Goal: Transaction & Acquisition: Purchase product/service

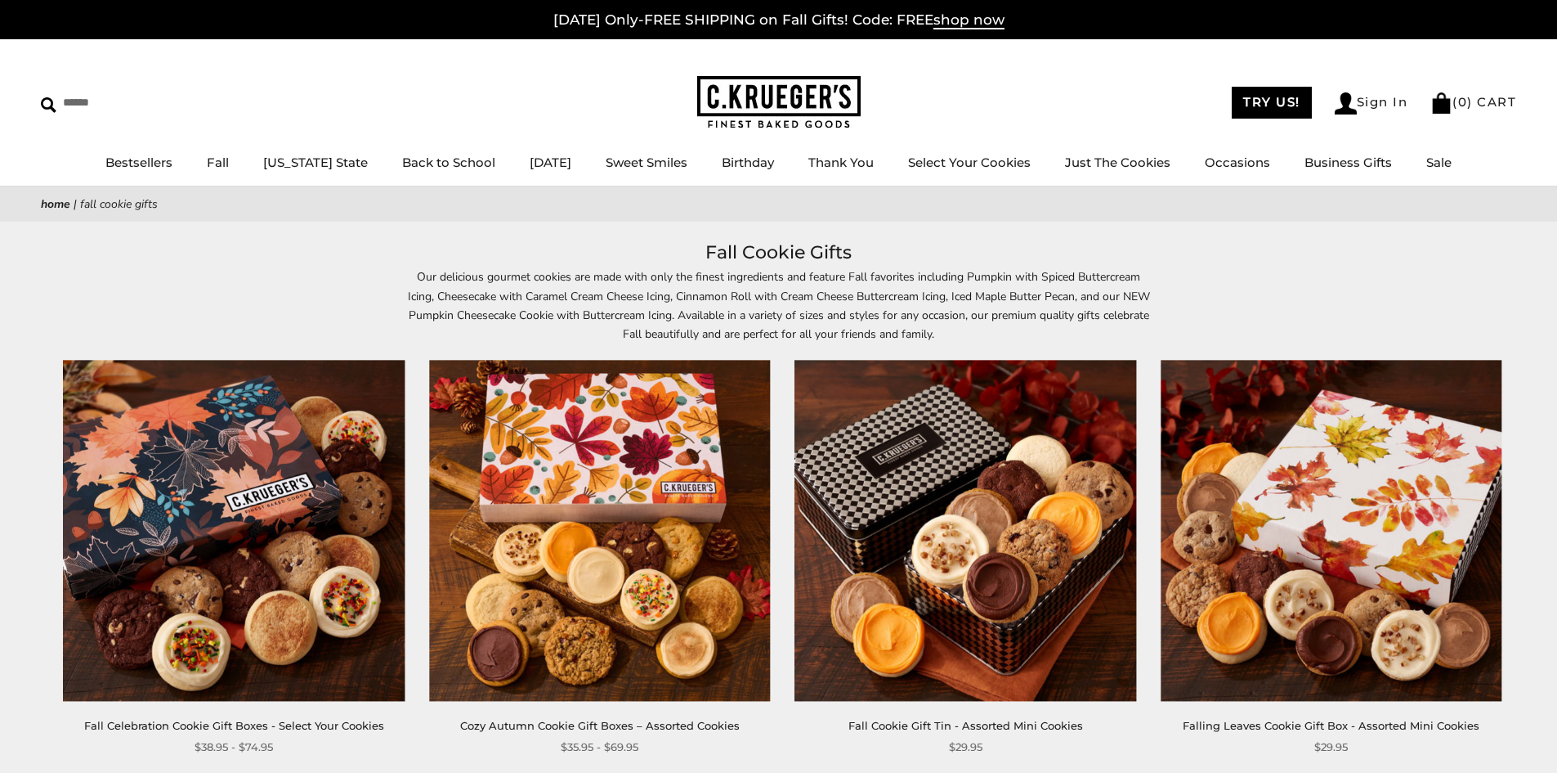
click at [975, 576] on img at bounding box center [965, 530] width 341 height 341
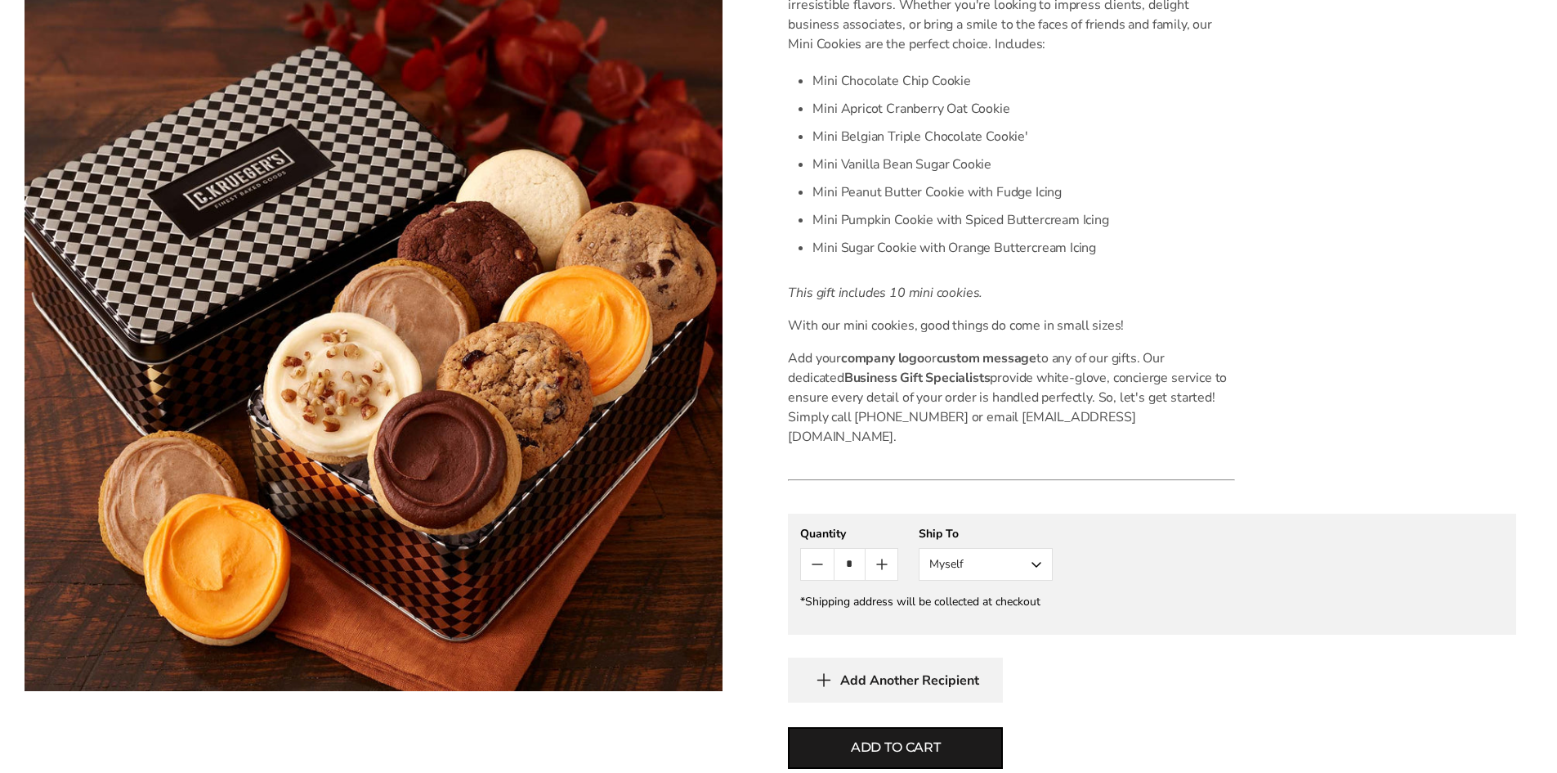
scroll to position [425, 0]
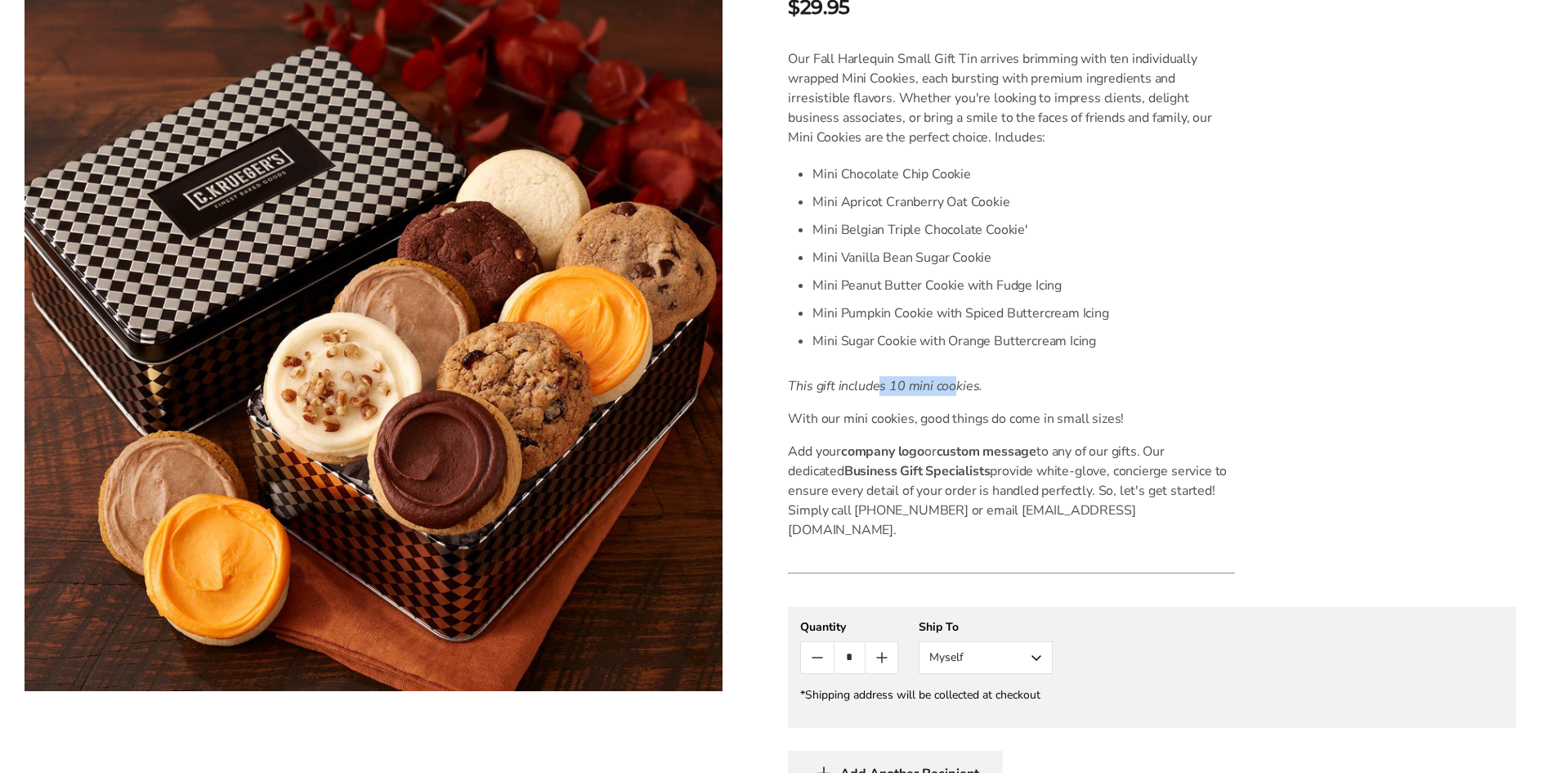
drag, startPoint x: 881, startPoint y: 382, endPoint x: 953, endPoint y: 387, distance: 72.1
click at [953, 387] on icon "This gift includes 10 mini cookies." at bounding box center [885, 386] width 195 height 18
click at [1084, 379] on p "This gift includes 10 mini cookies." at bounding box center [1011, 386] width 447 height 20
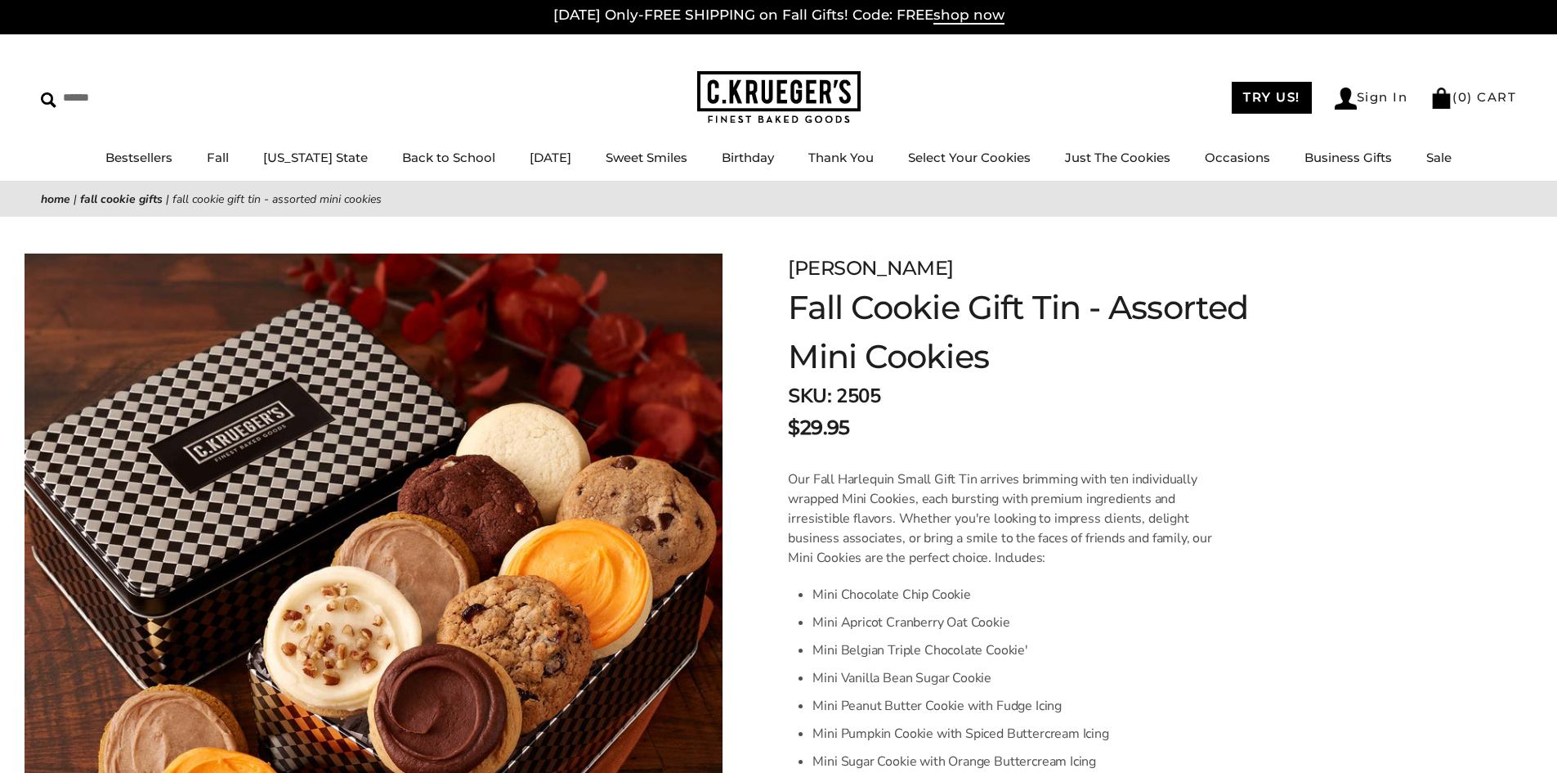
scroll to position [0, 0]
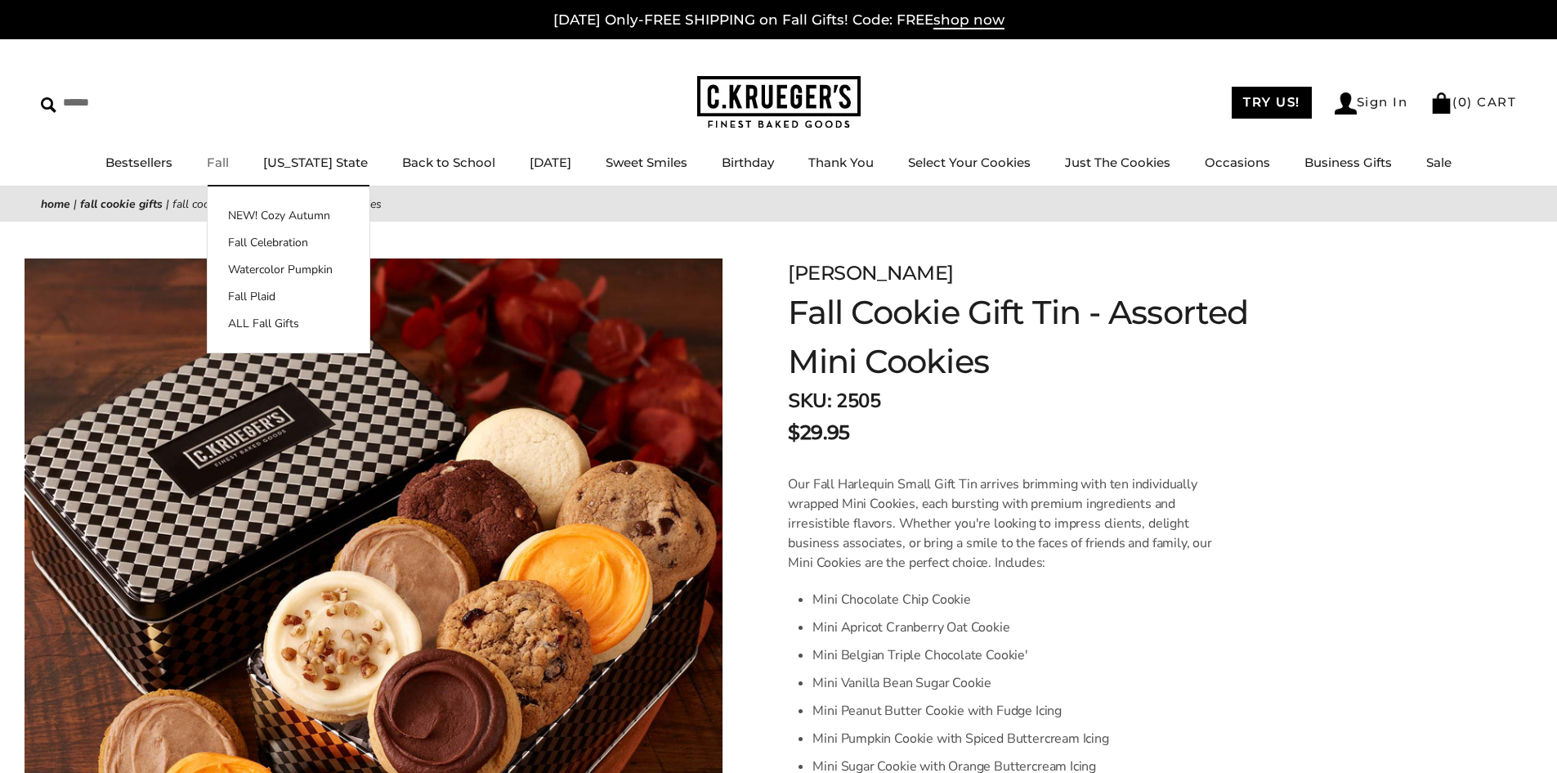
click at [229, 166] on link "Fall" at bounding box center [218, 163] width 22 height 16
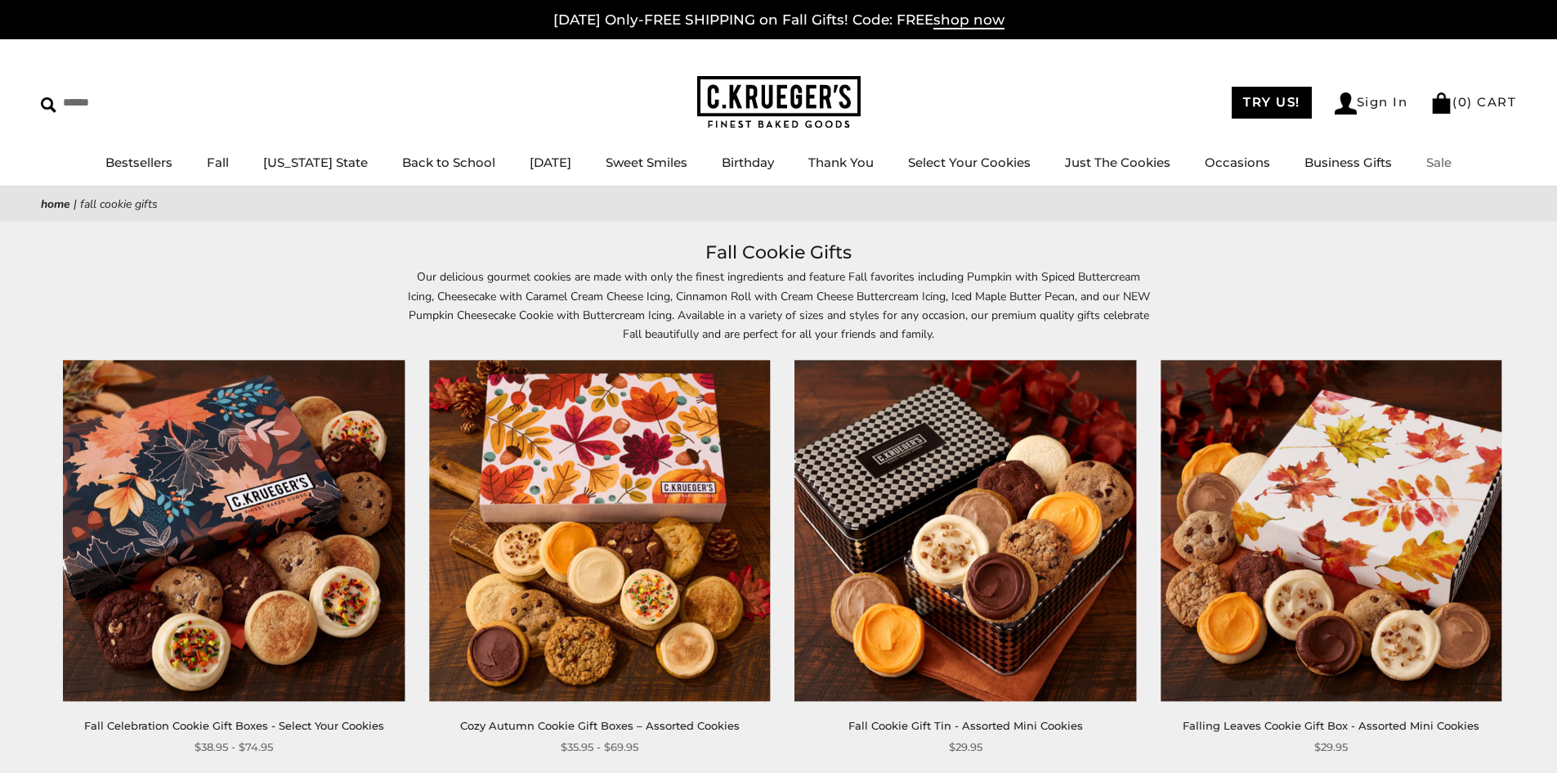
click at [1430, 166] on link "Sale" at bounding box center [1439, 163] width 25 height 16
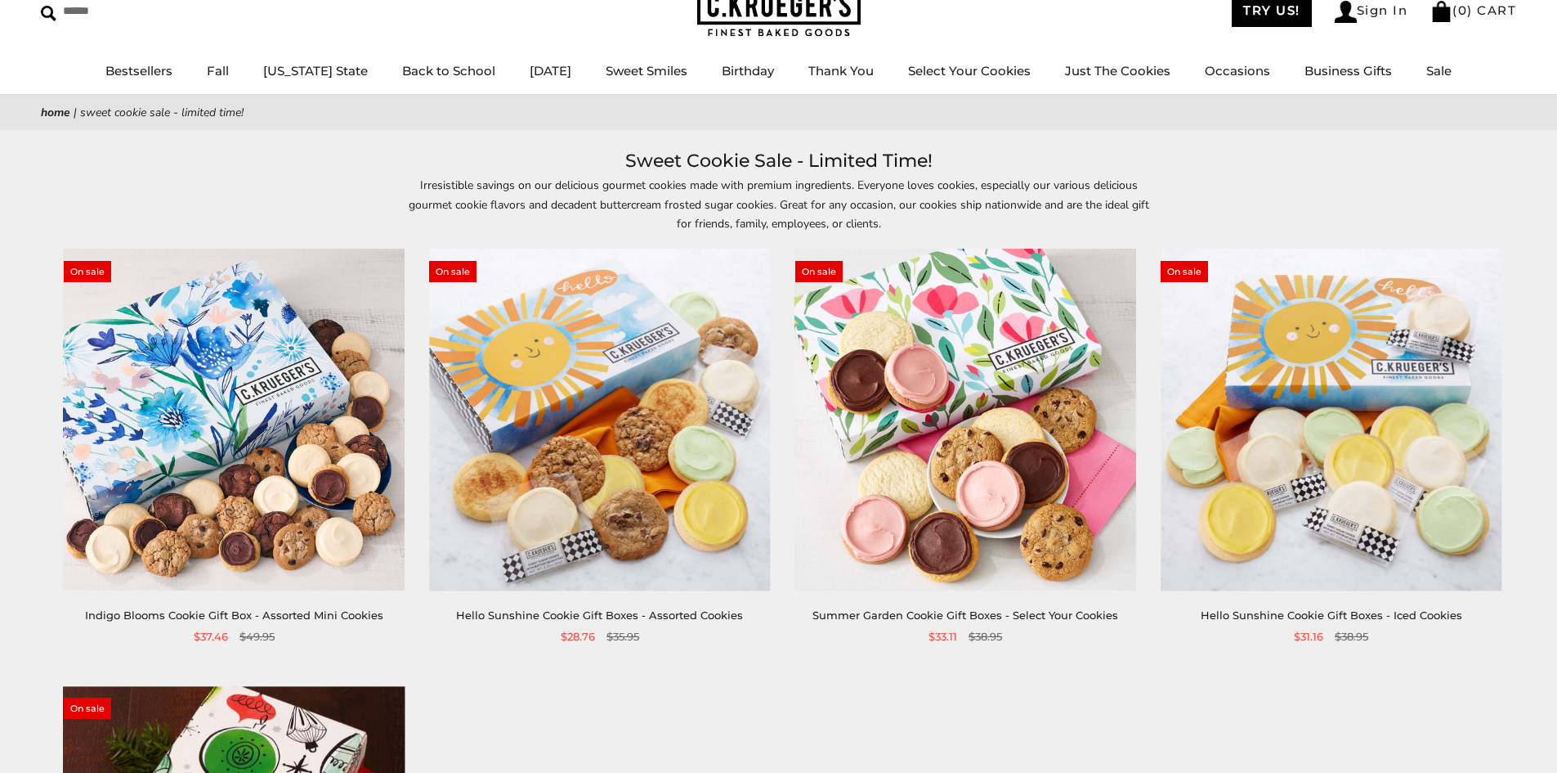
scroll to position [82, 0]
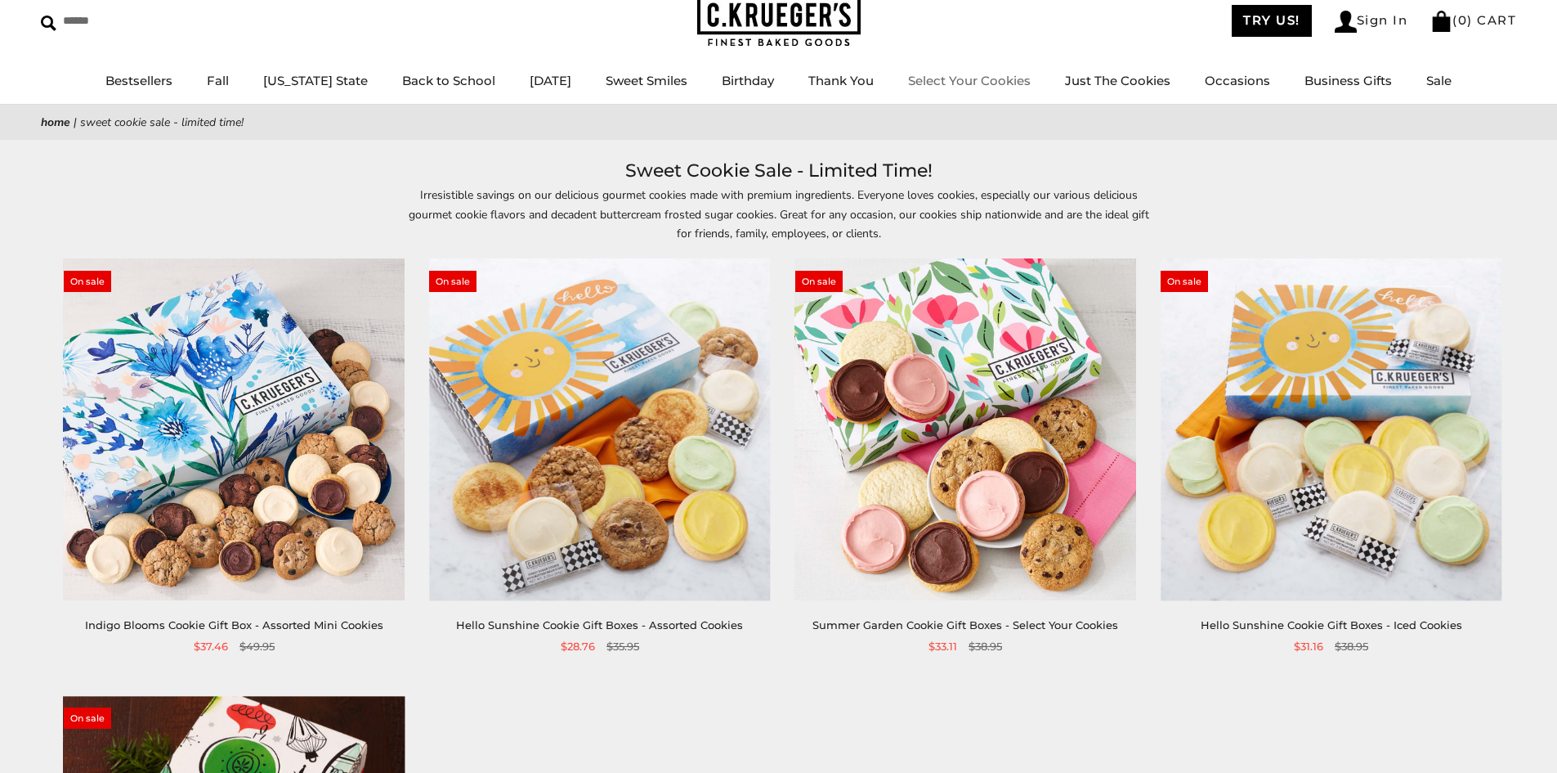
click at [970, 79] on link "Select Your Cookies" at bounding box center [969, 81] width 123 height 16
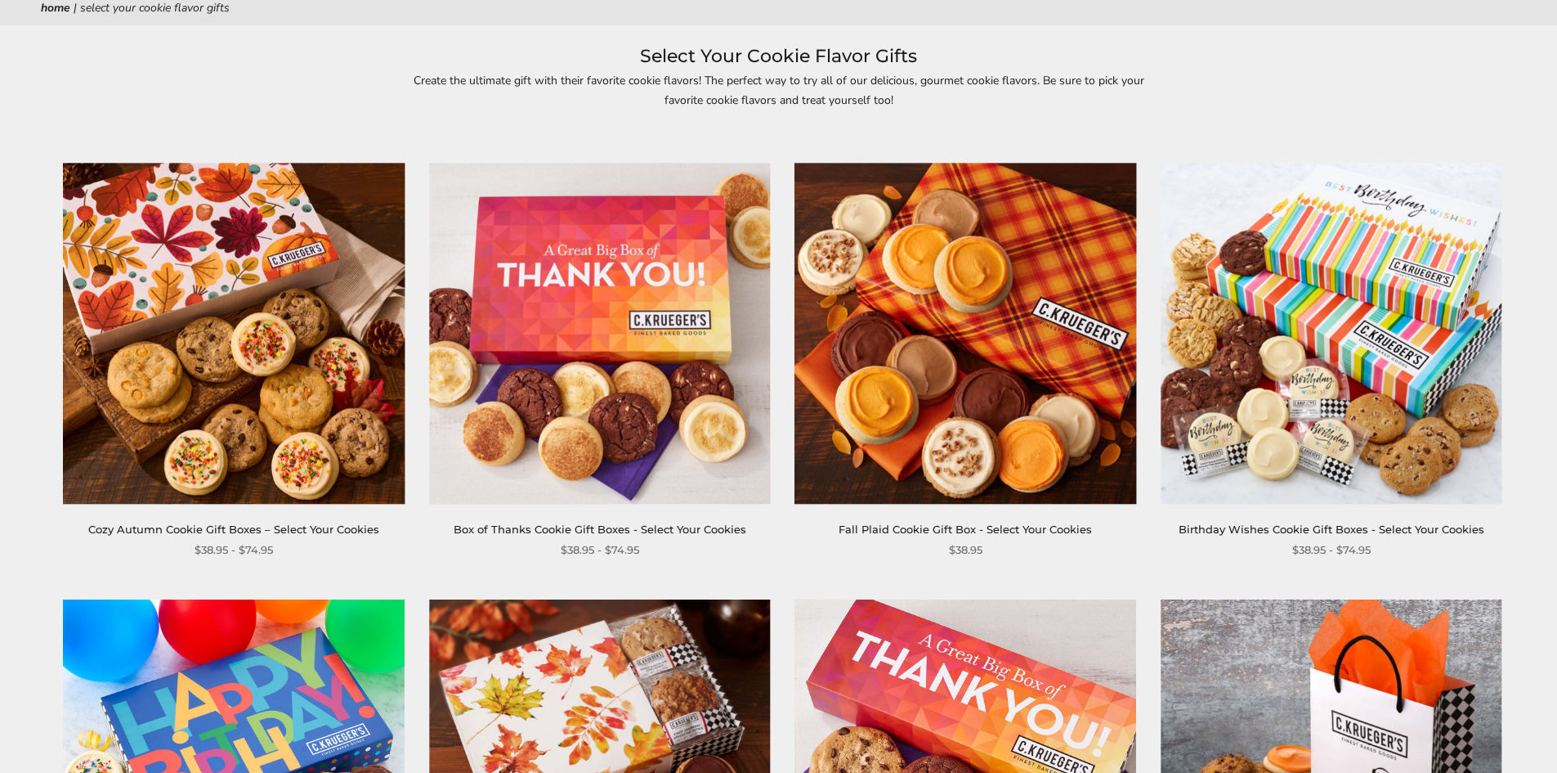
scroll to position [245, 0]
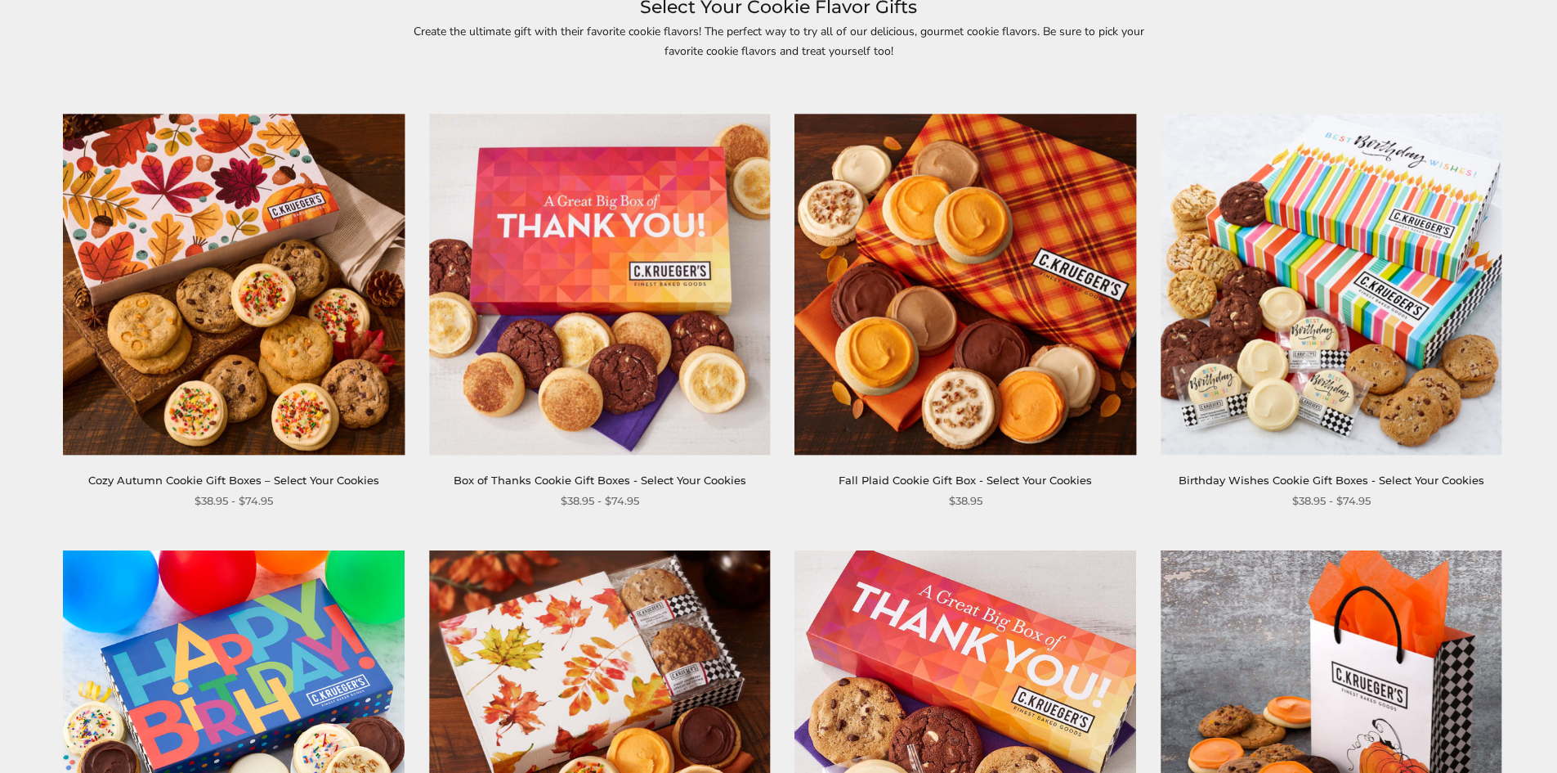
click at [280, 303] on img at bounding box center [234, 284] width 341 height 341
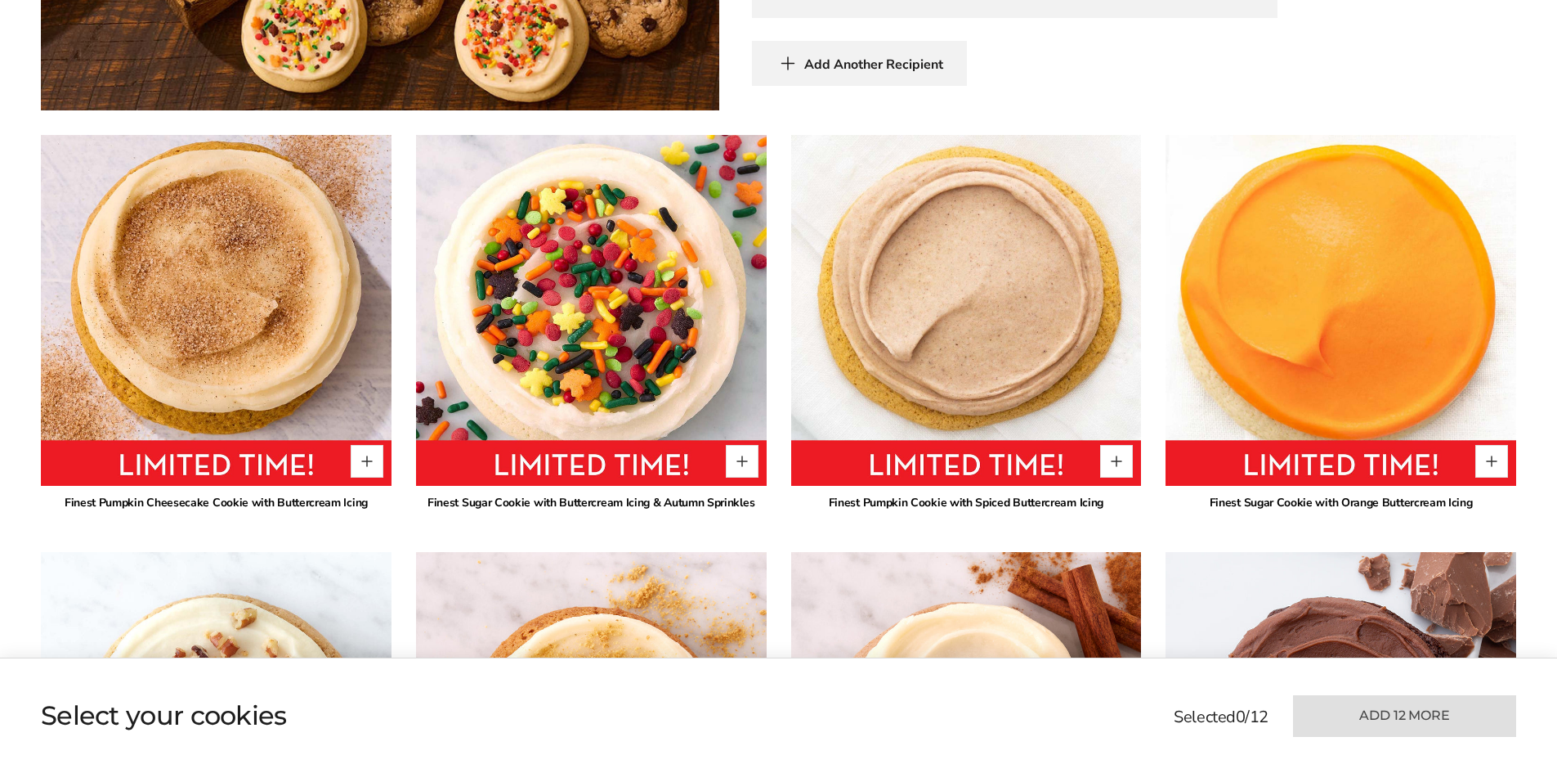
scroll to position [1226, 0]
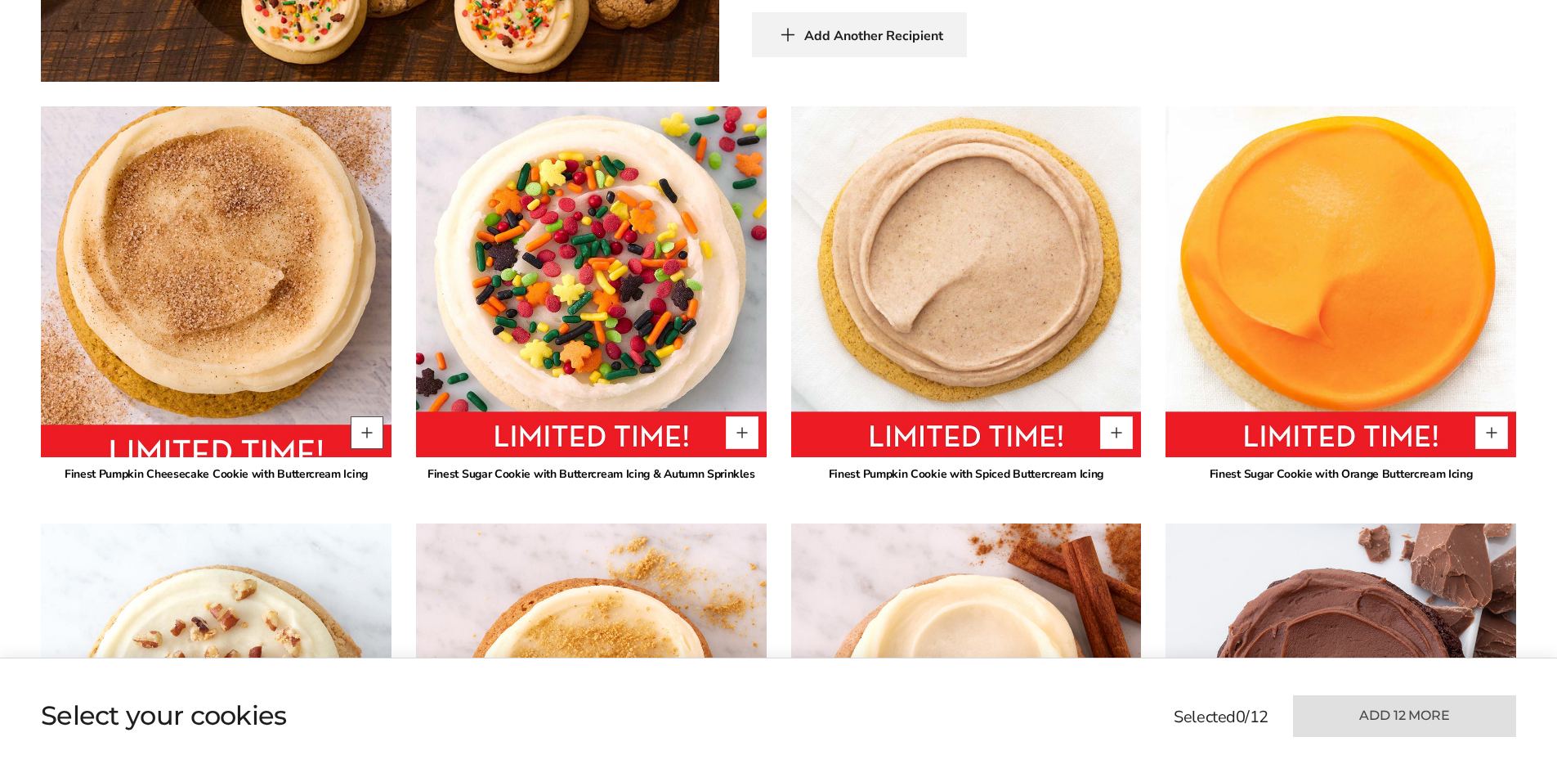
click at [362, 416] on button "Quantity button plus" at bounding box center [367, 432] width 33 height 33
type input "*"
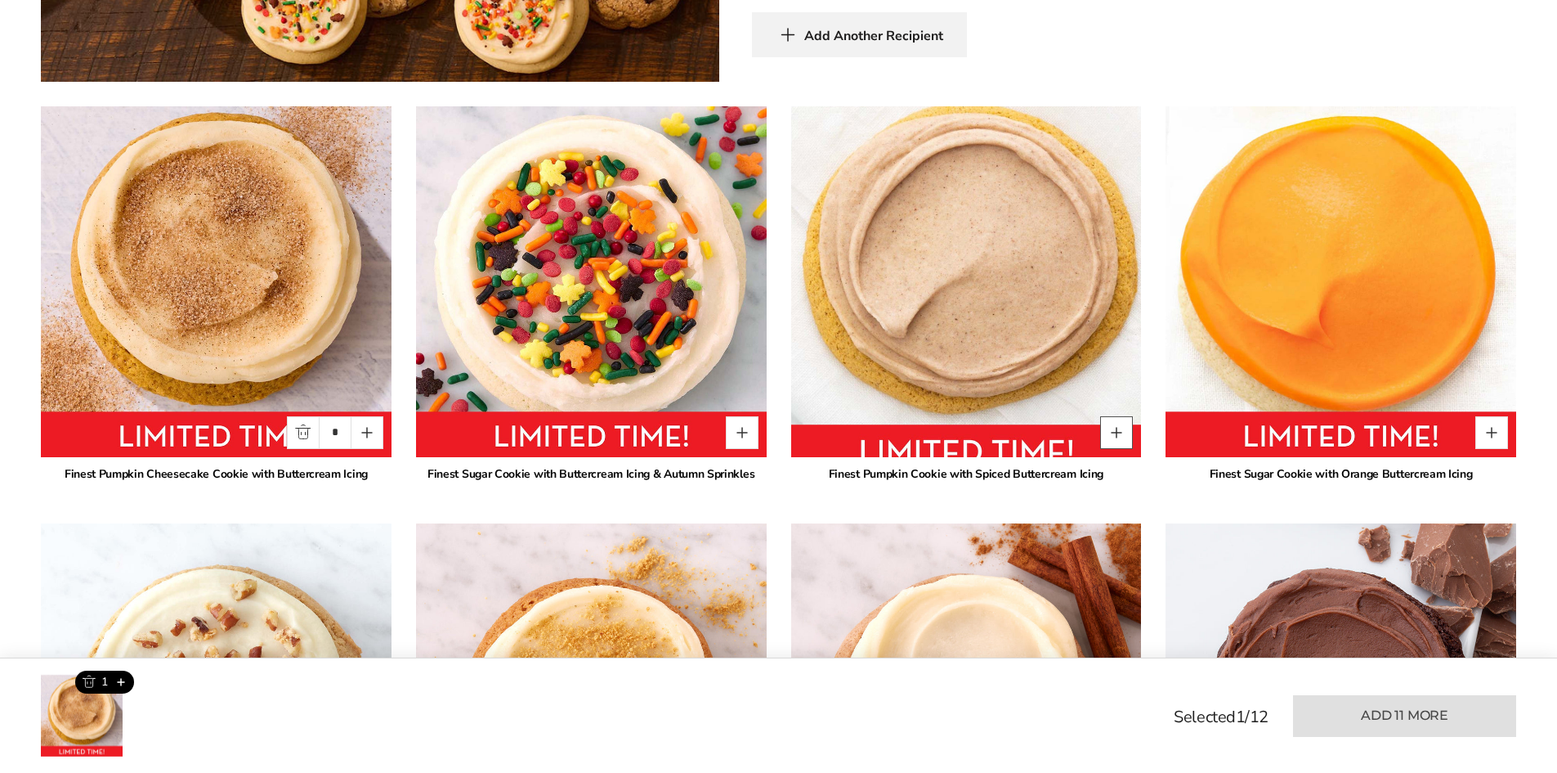
click at [1112, 416] on button "Quantity button plus" at bounding box center [1116, 432] width 33 height 33
type input "*"
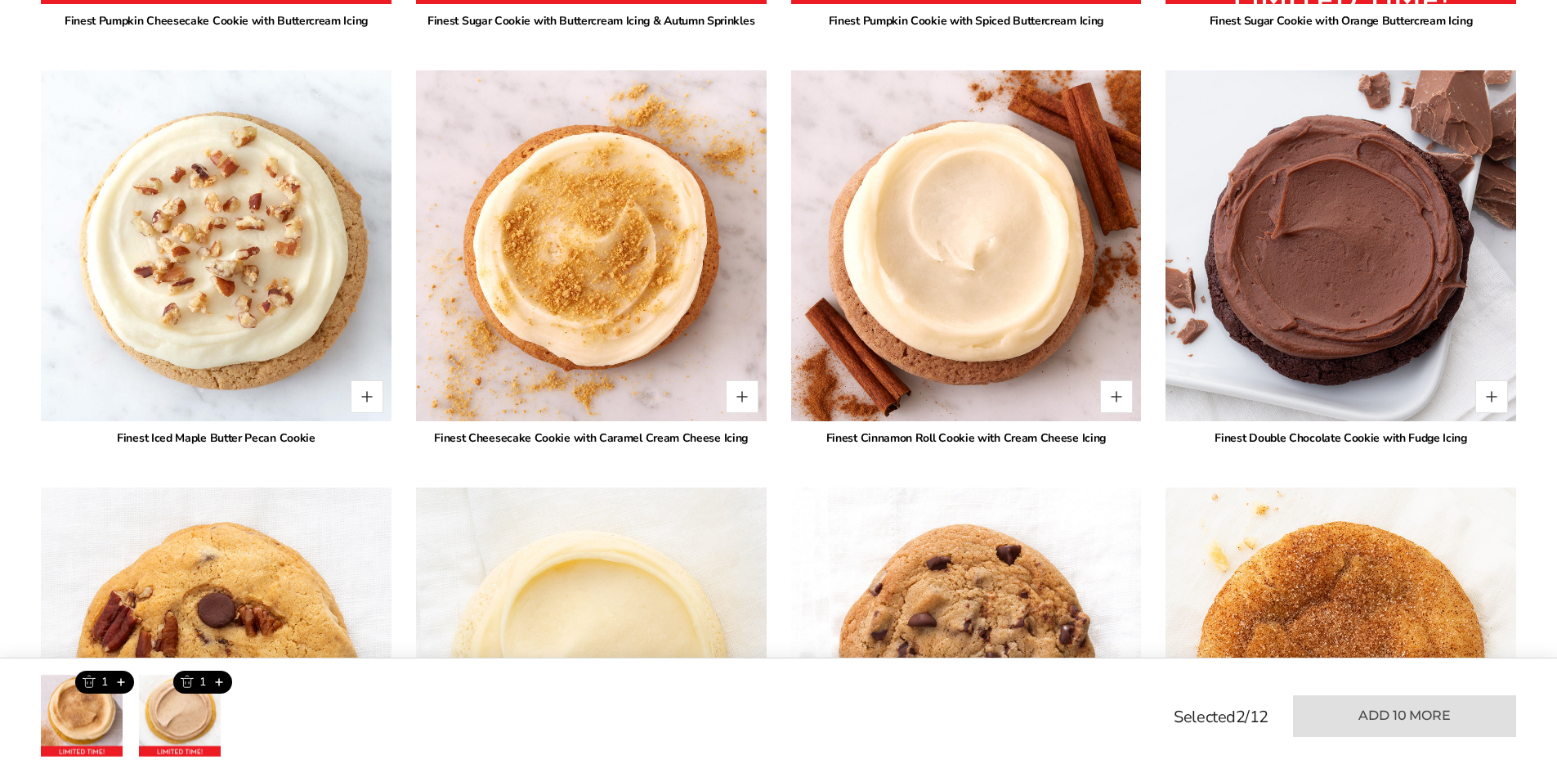
scroll to position [1717, 0]
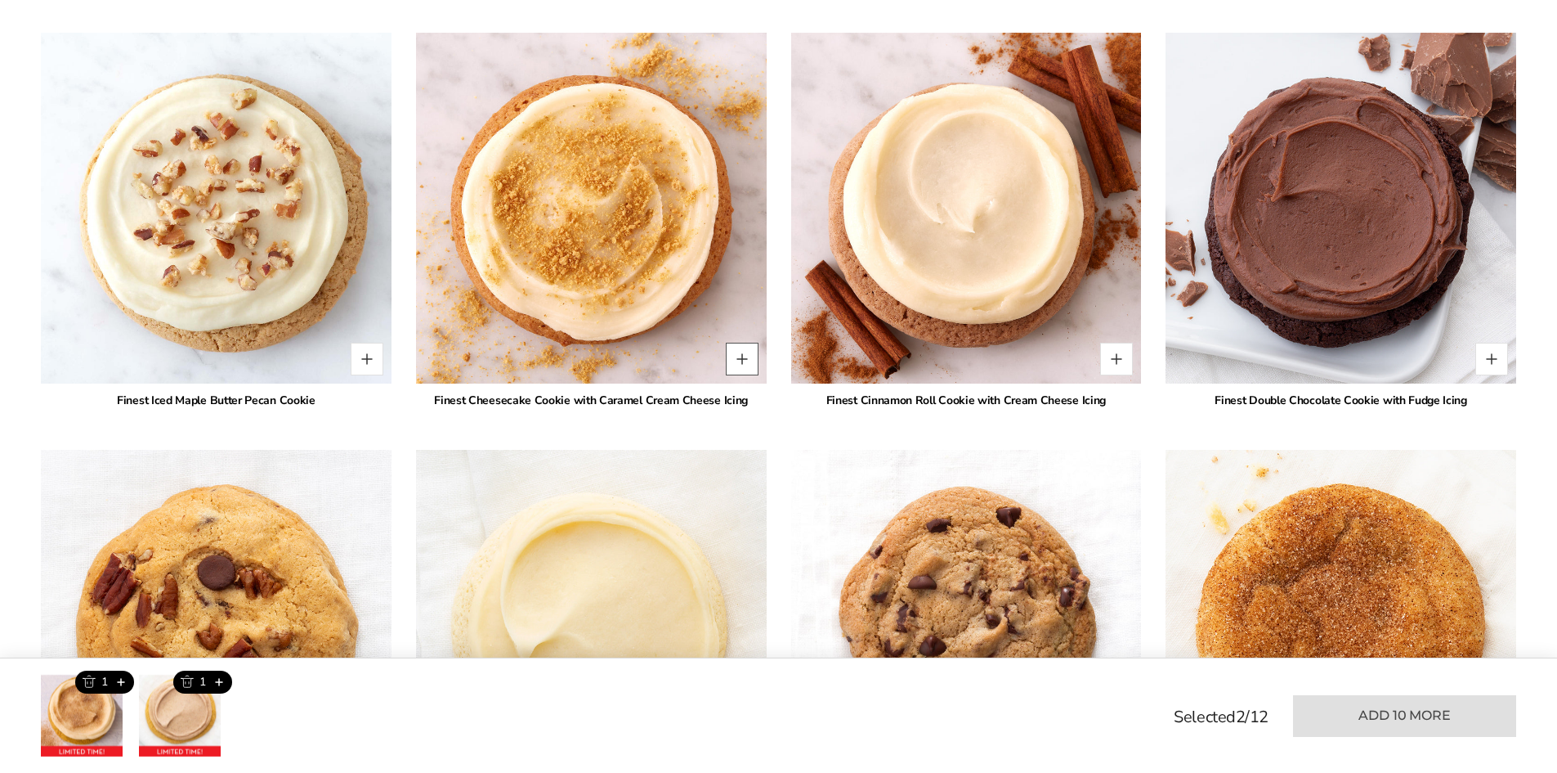
click at [751, 343] on button "Quantity button plus" at bounding box center [742, 359] width 33 height 33
type input "*"
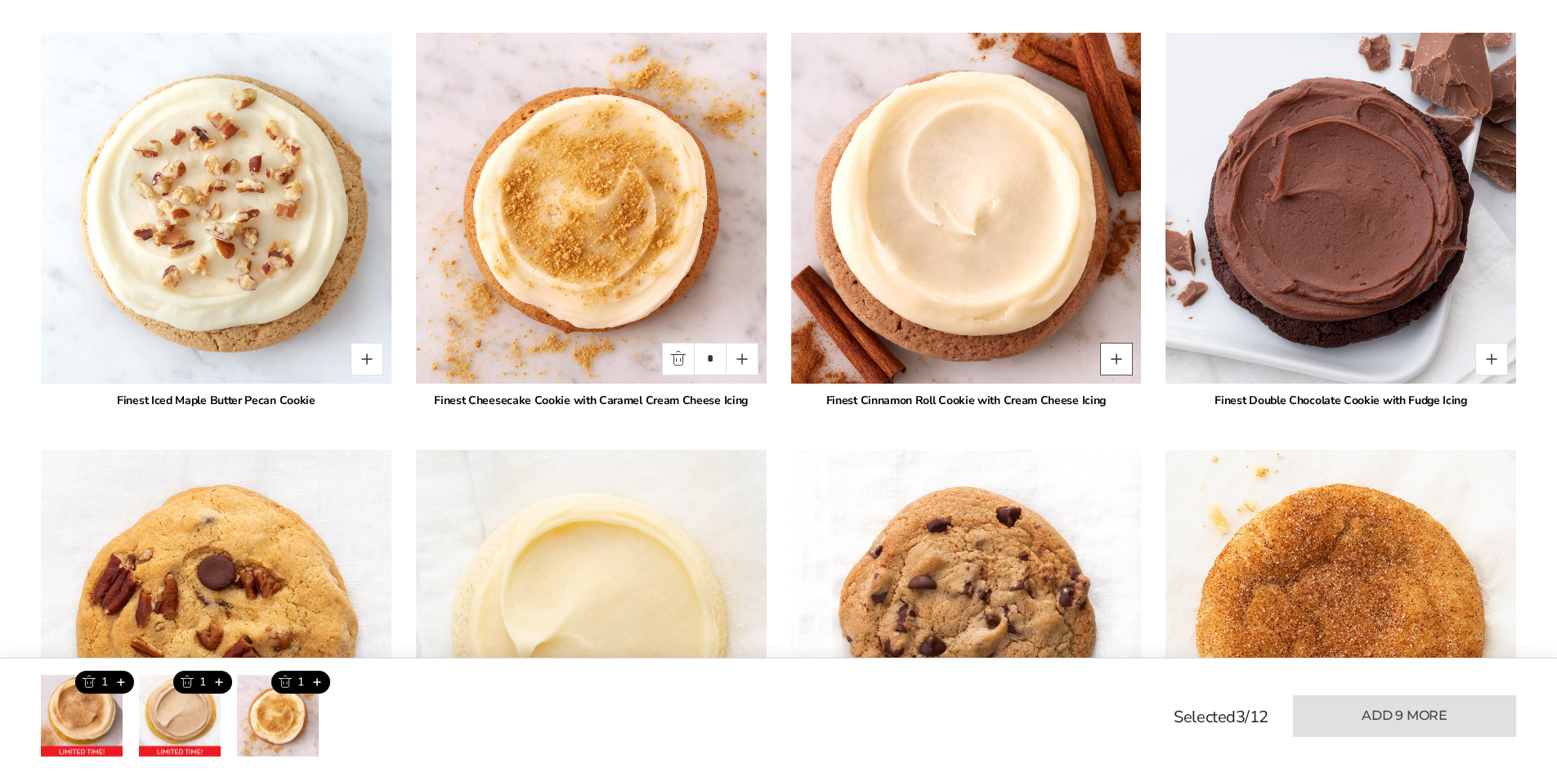
click at [1118, 343] on button "Quantity button plus" at bounding box center [1116, 359] width 33 height 33
type input "*"
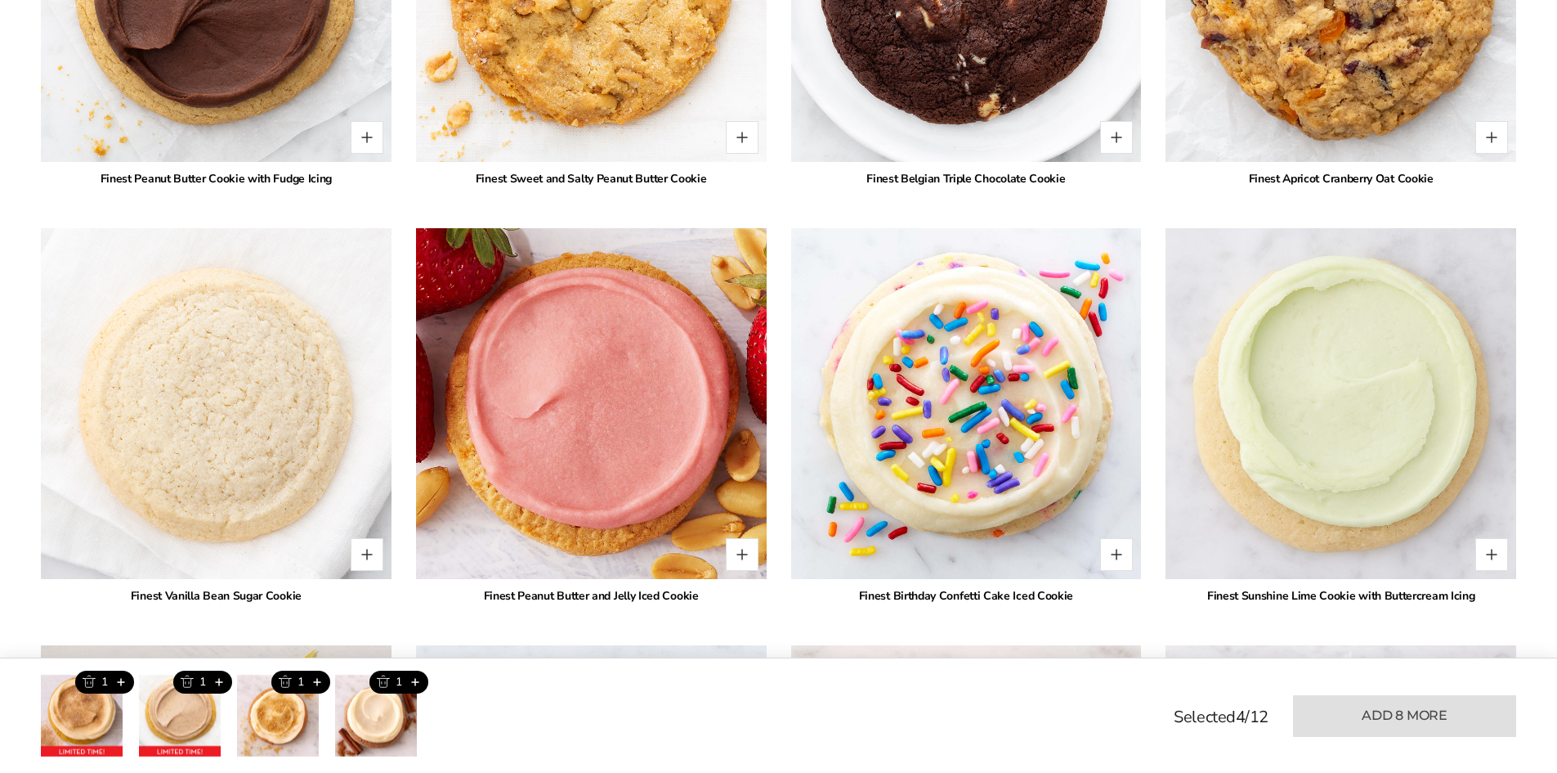
scroll to position [2780, 0]
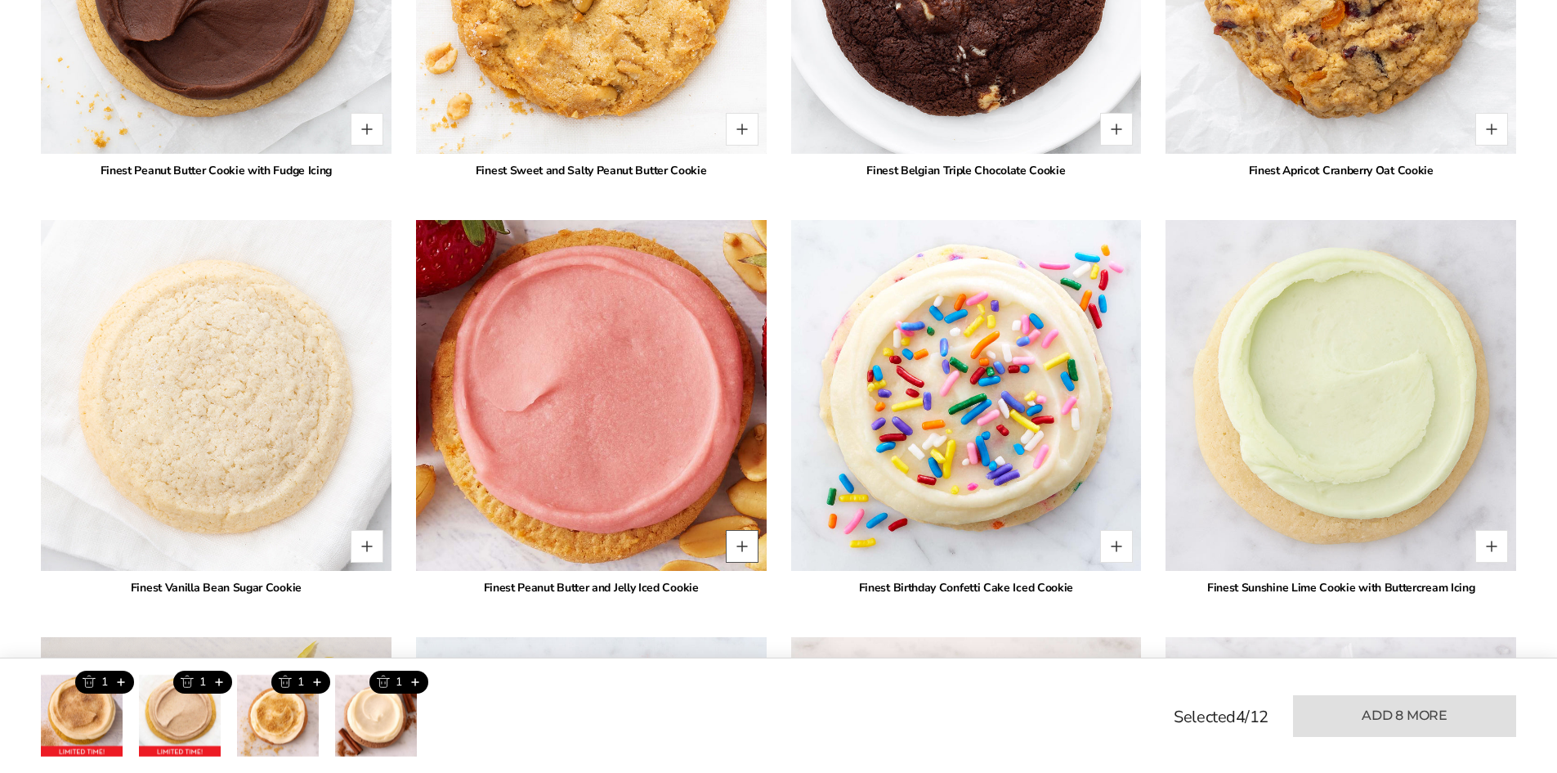
click at [744, 530] on button "Quantity button plus" at bounding box center [742, 546] width 33 height 33
type input "*"
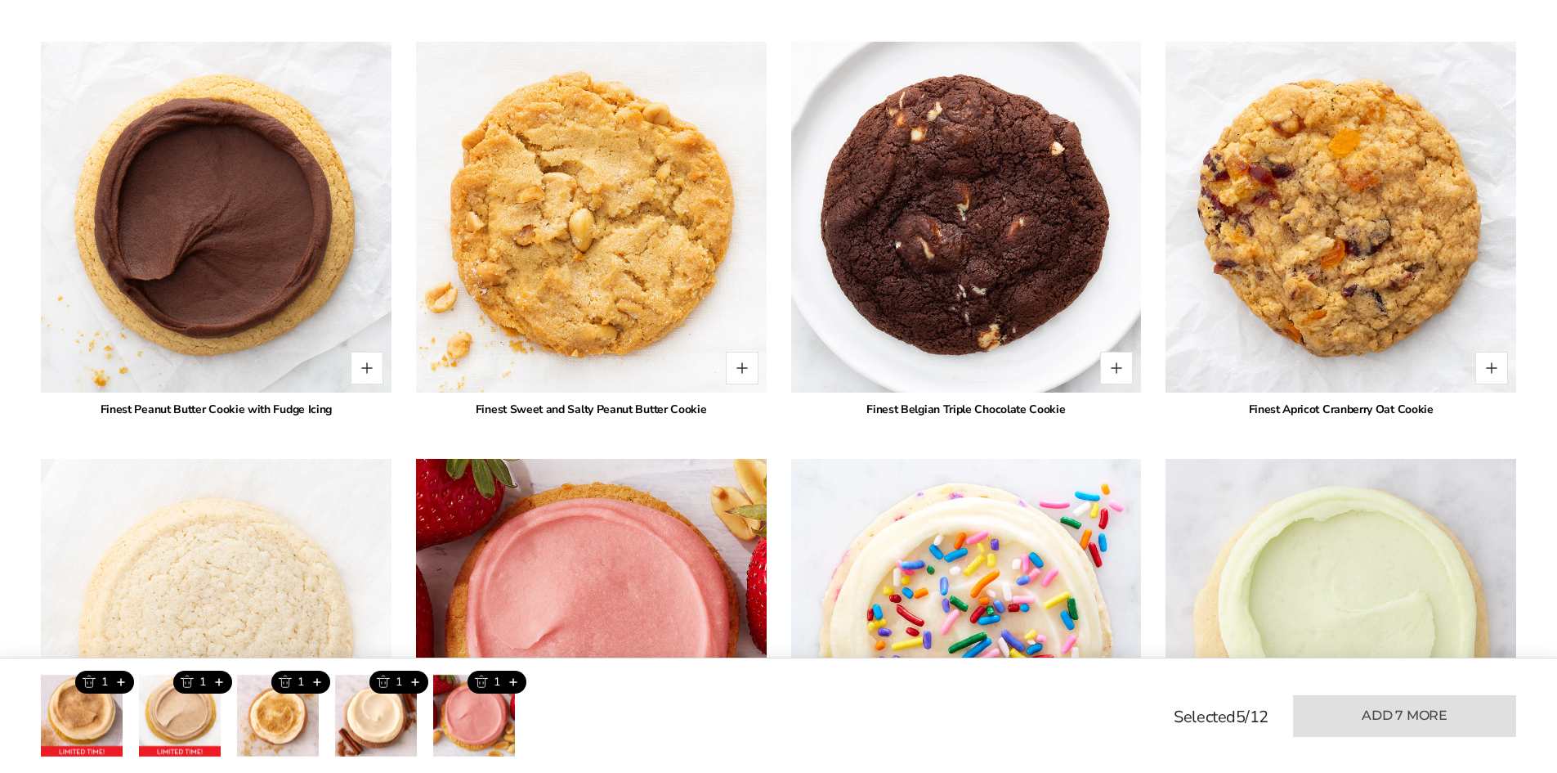
scroll to position [2534, 0]
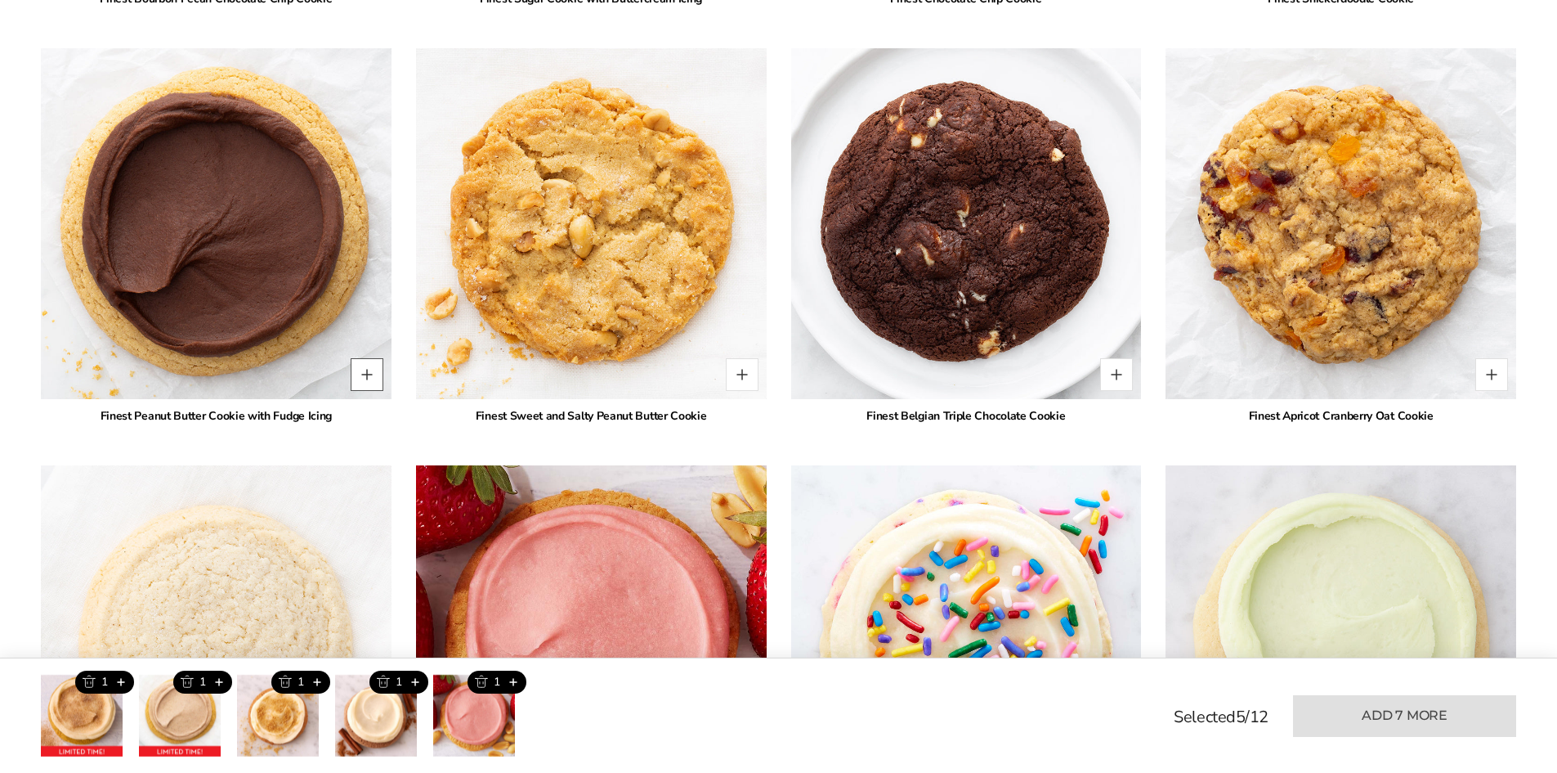
click at [376, 361] on button "Quantity button plus" at bounding box center [367, 374] width 33 height 33
type input "*"
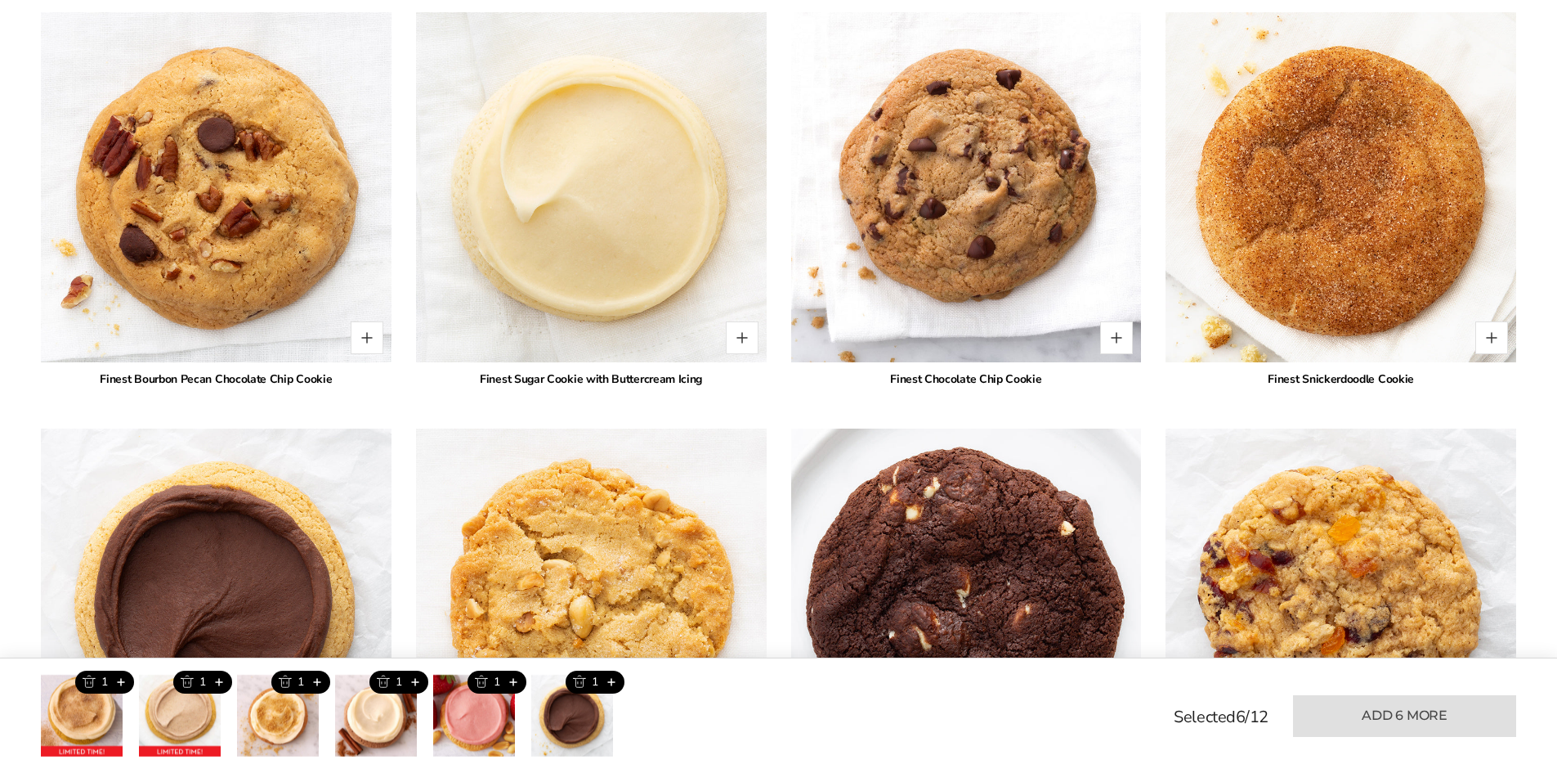
scroll to position [2126, 0]
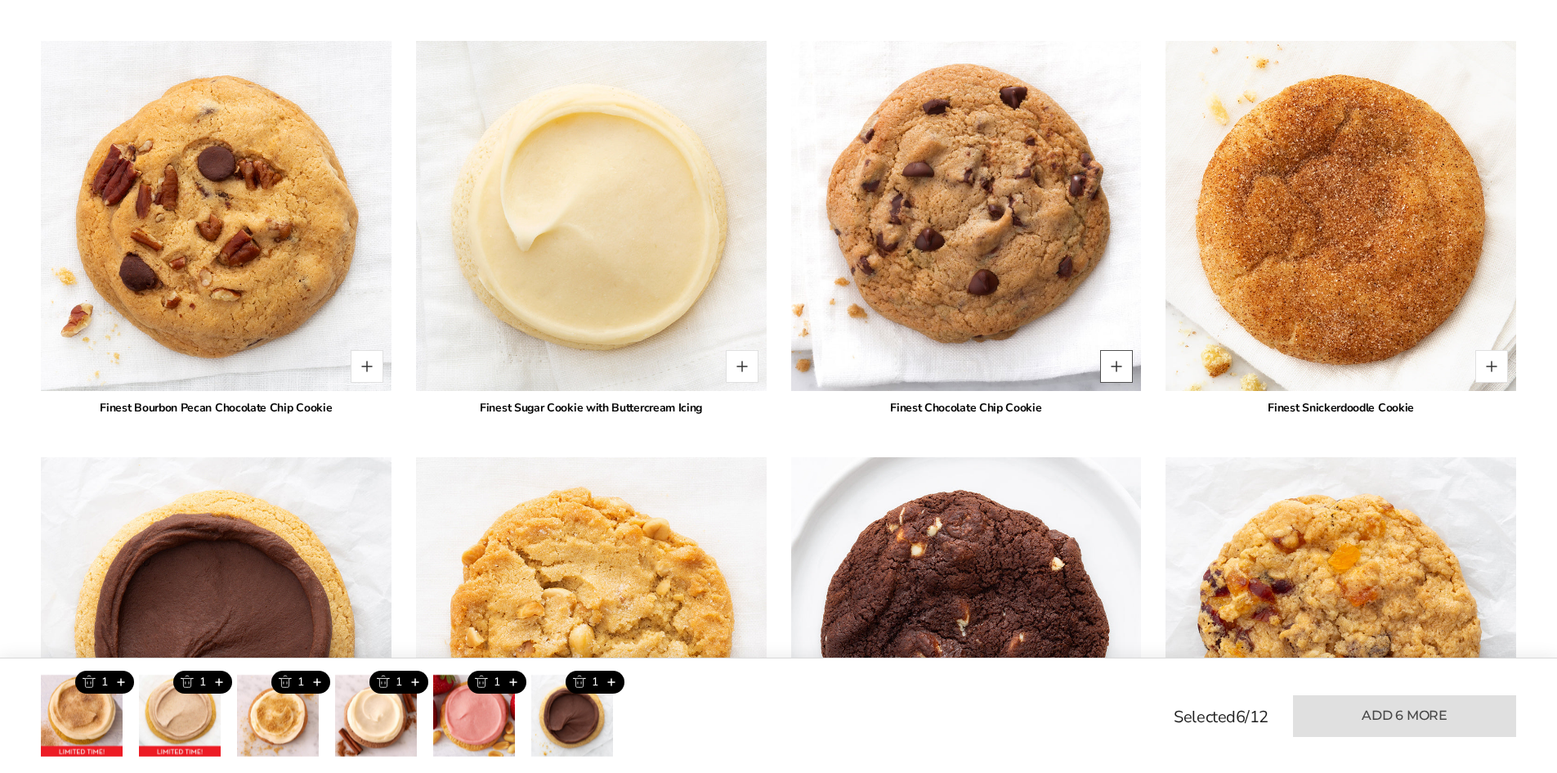
click at [1117, 350] on button "Quantity button plus" at bounding box center [1116, 366] width 33 height 33
type input "*"
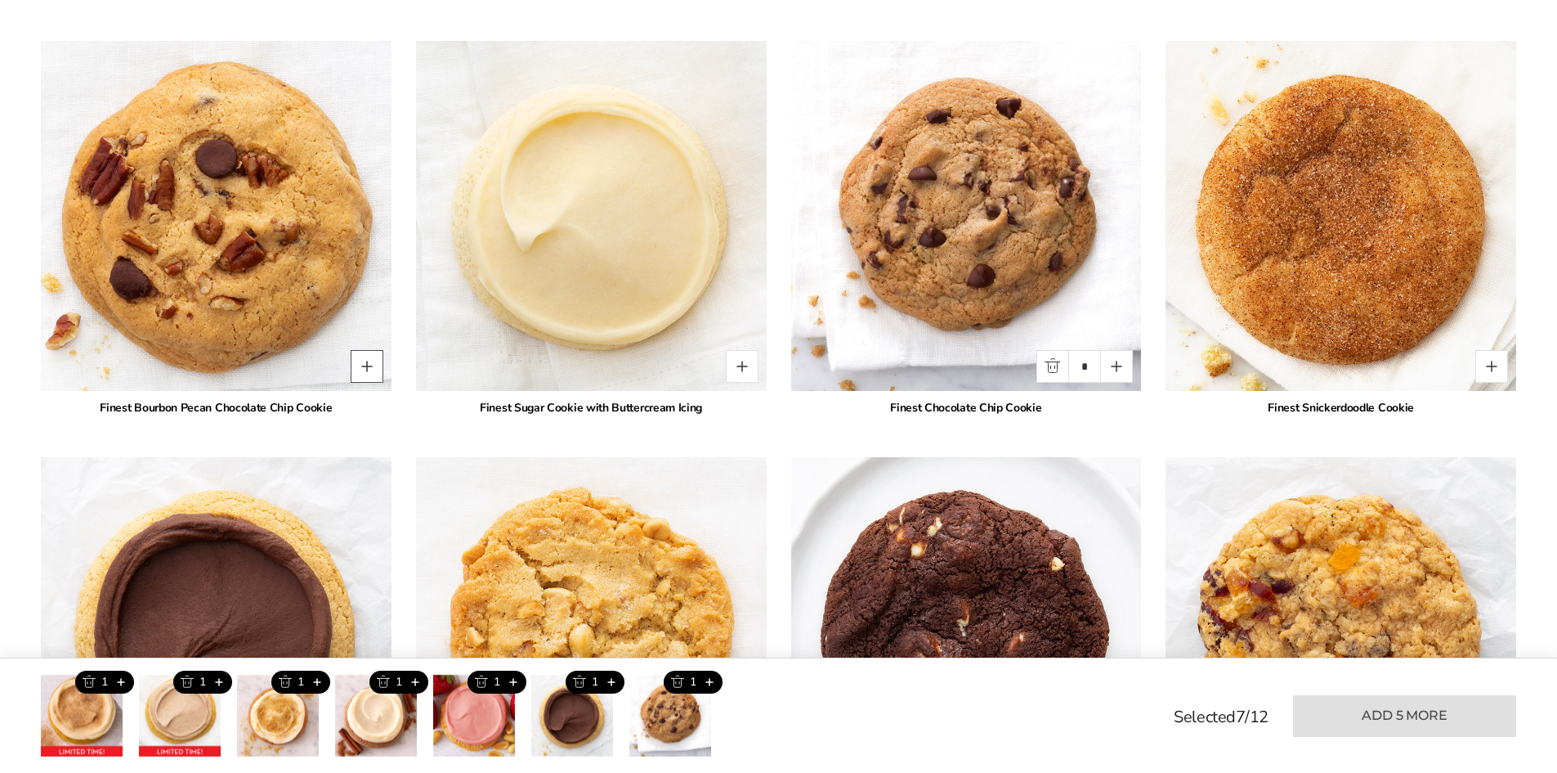
click at [375, 354] on button "Quantity button plus" at bounding box center [367, 366] width 33 height 33
type input "*"
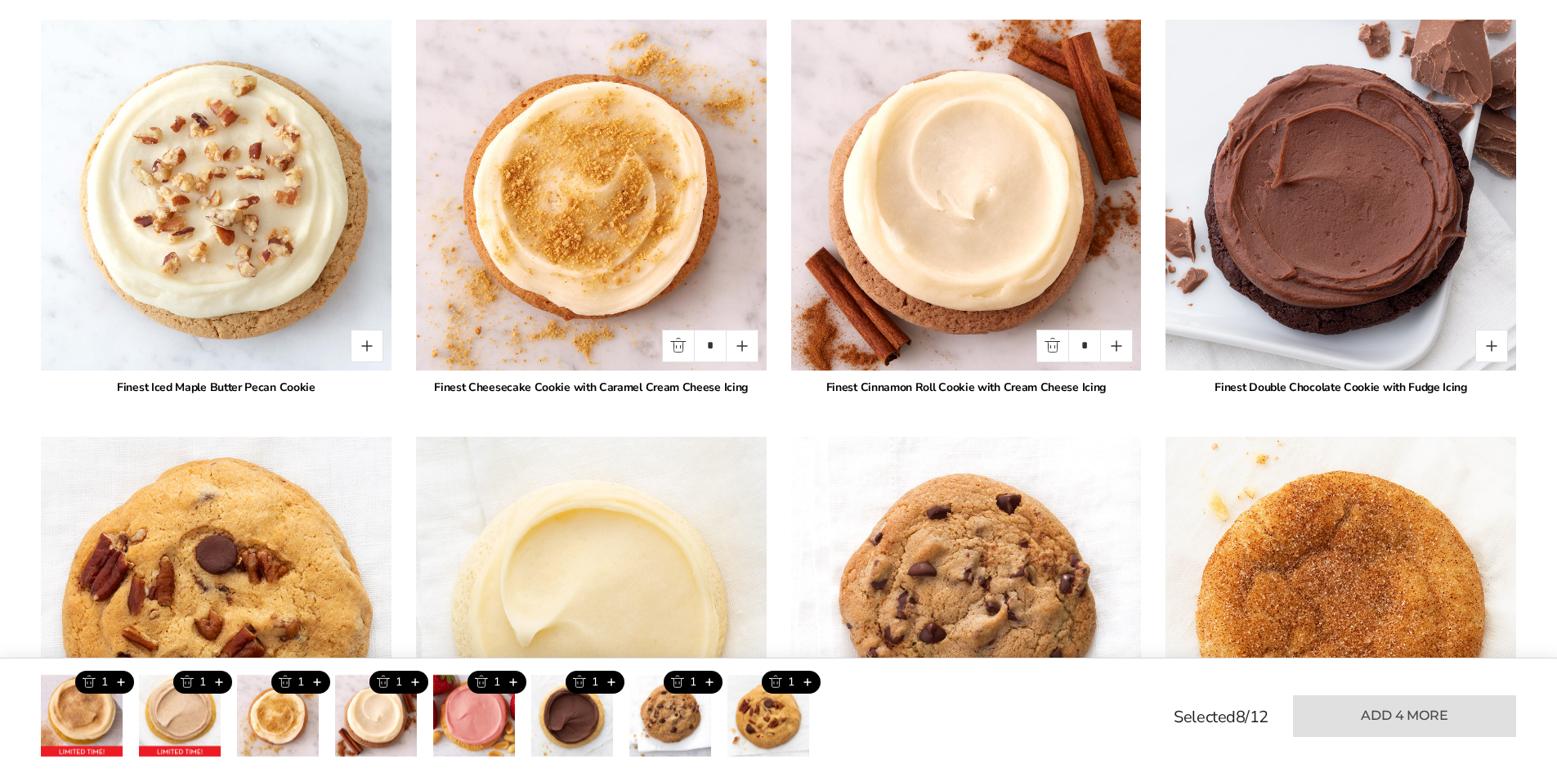
scroll to position [1717, 0]
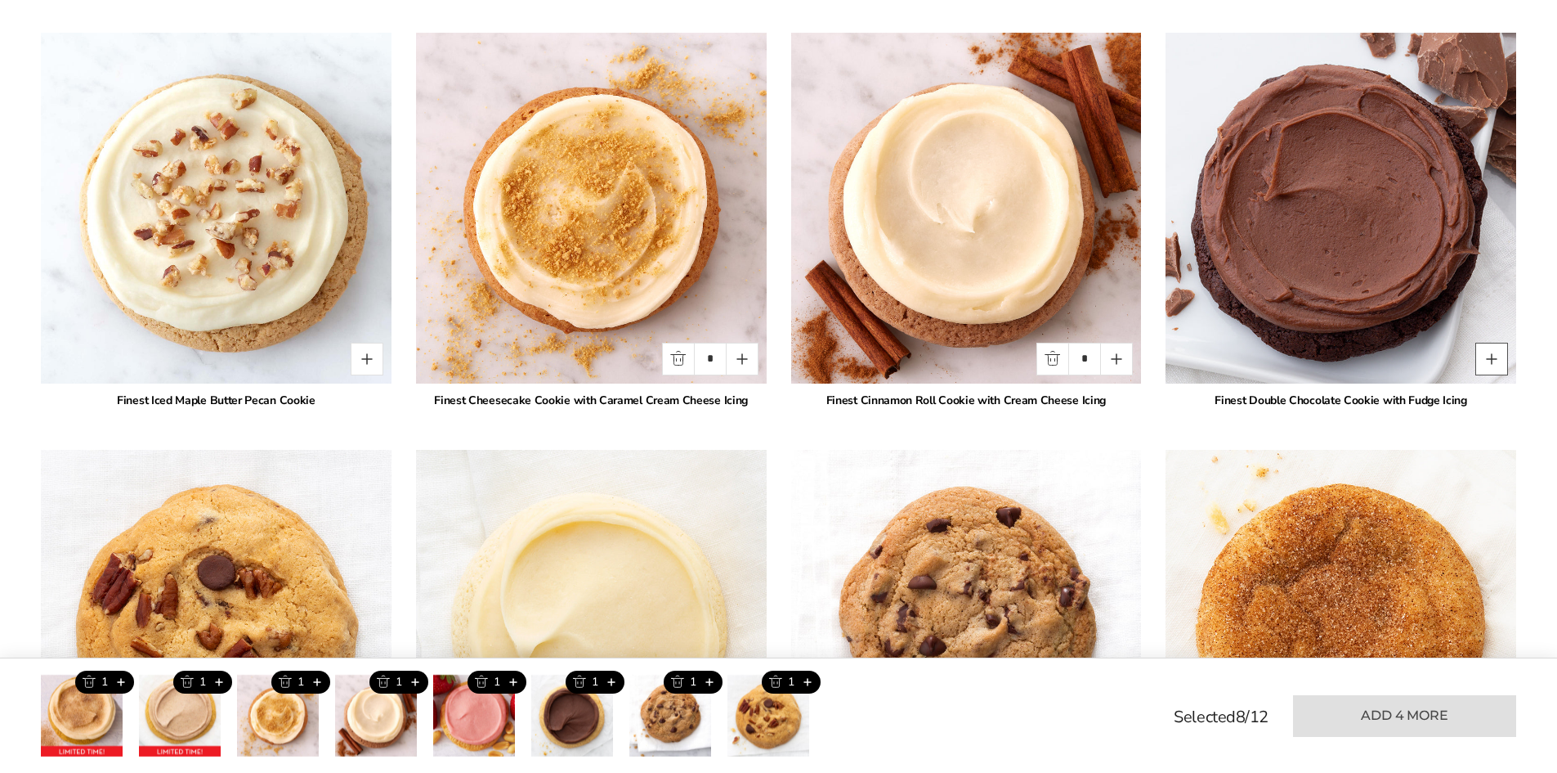
click at [1499, 343] on button "Quantity button plus" at bounding box center [1492, 359] width 33 height 33
type input "*"
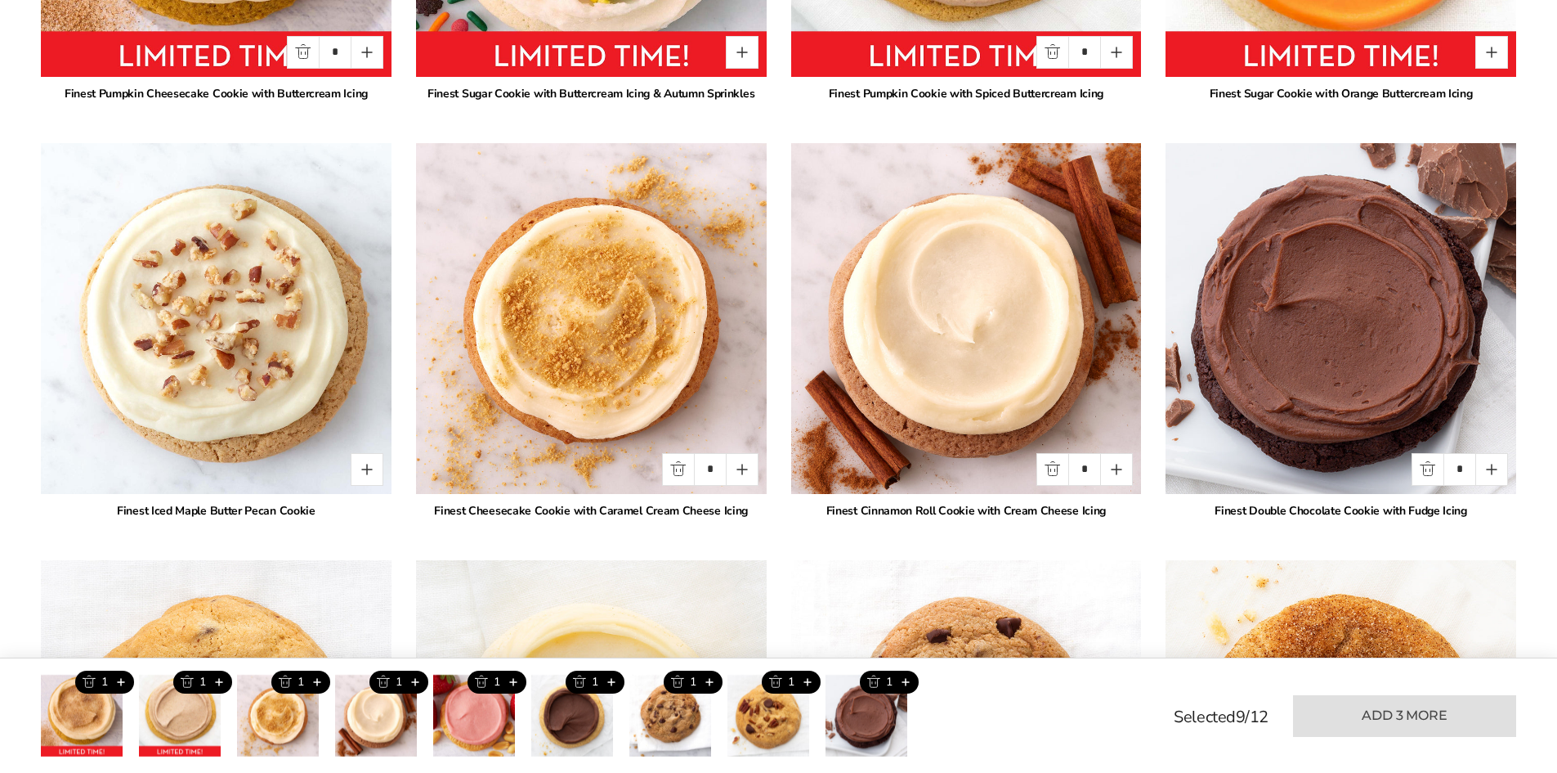
scroll to position [1635, 0]
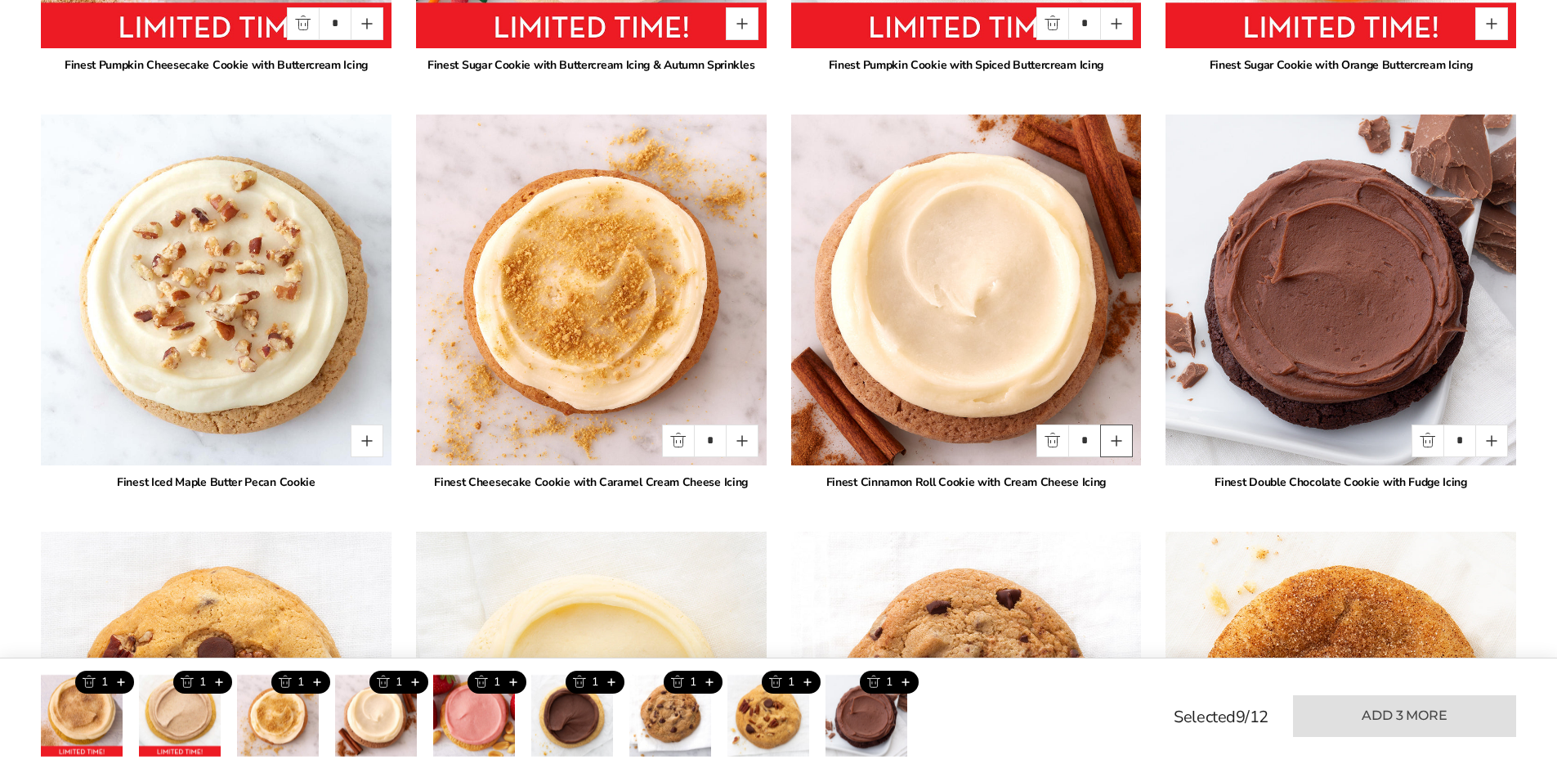
click at [1117, 426] on button "Quantity button plus" at bounding box center [1116, 440] width 33 height 33
type input "*"
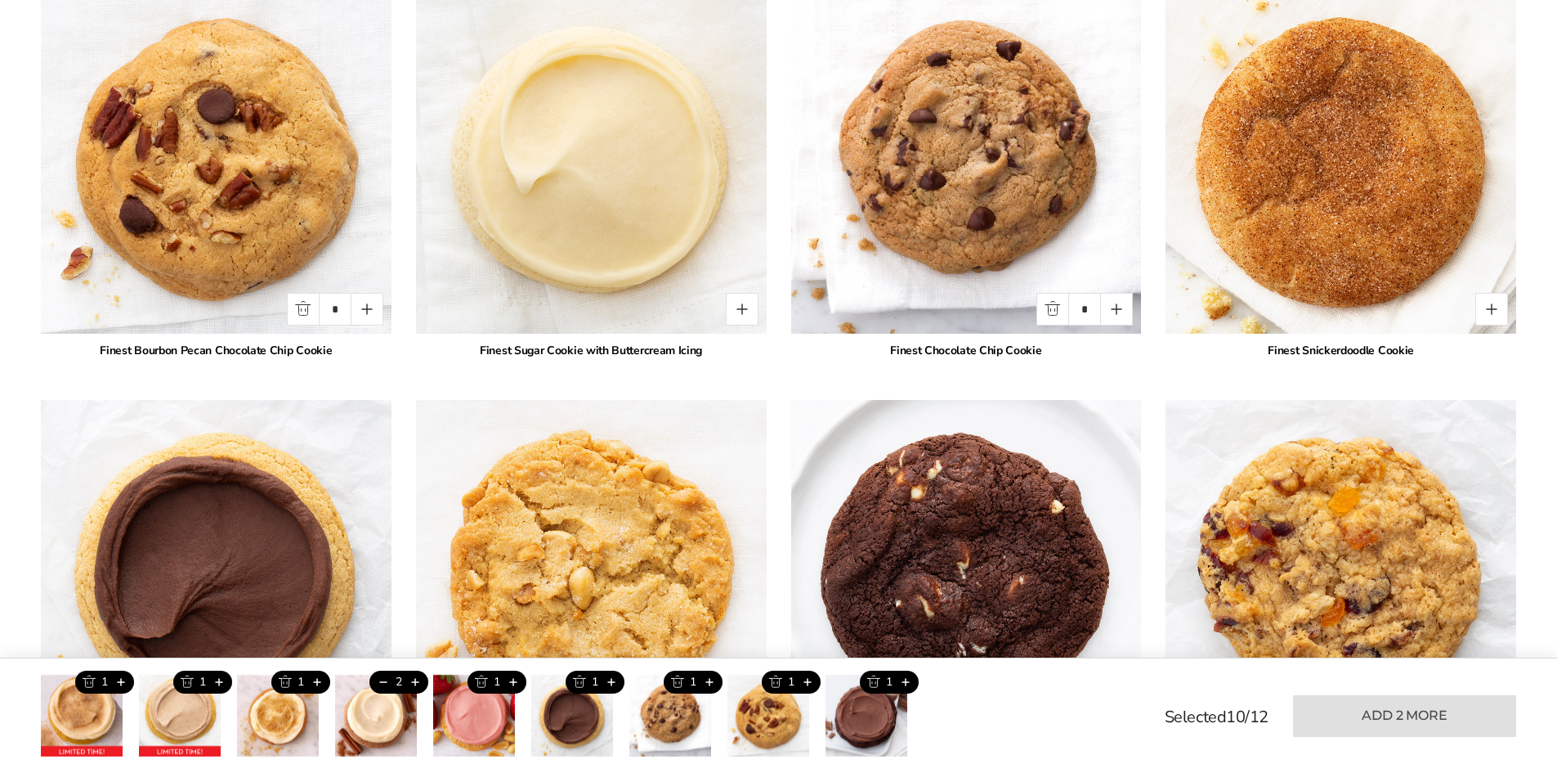
scroll to position [2207, 0]
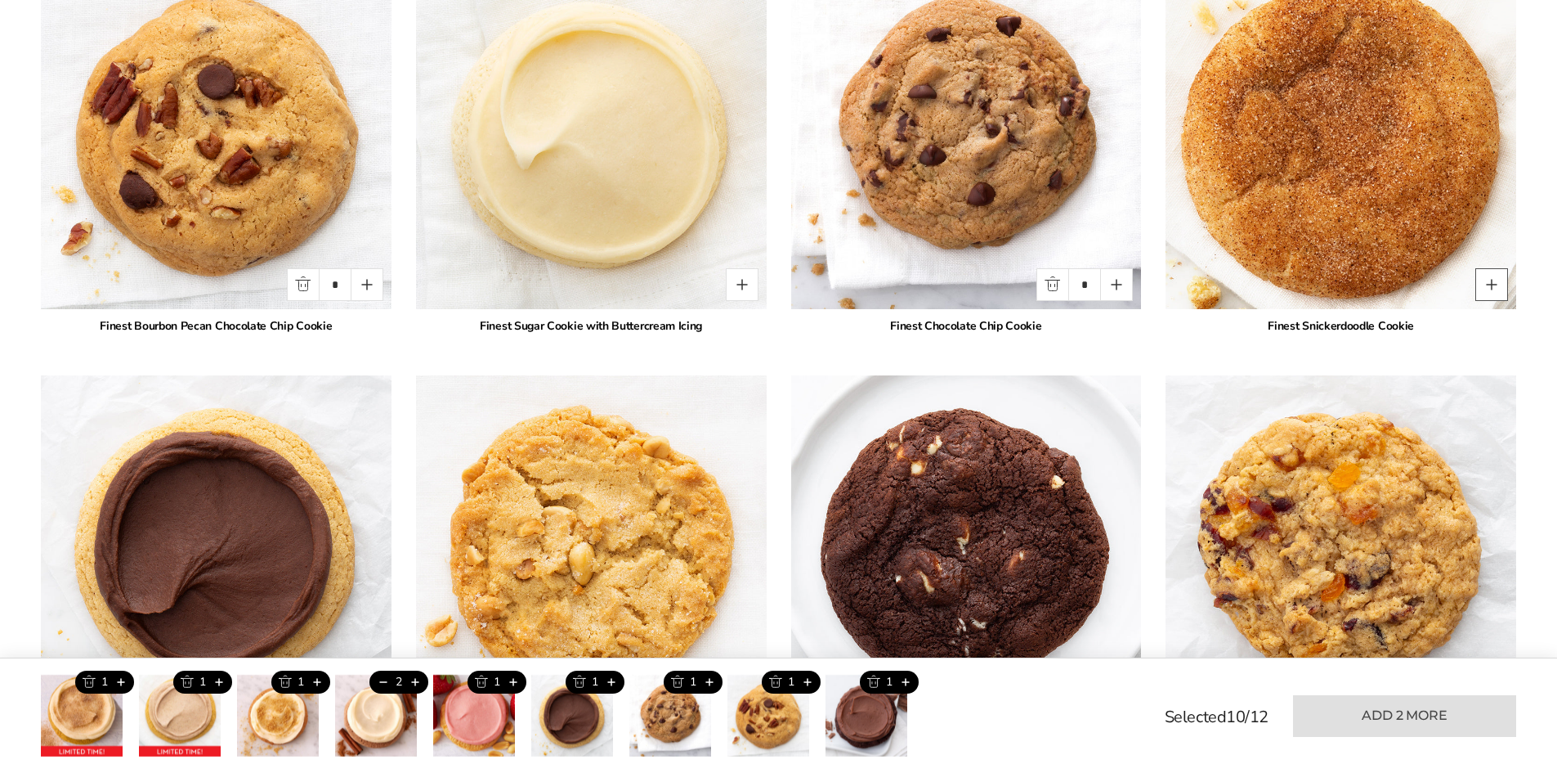
click at [1488, 268] on button "Quantity button plus" at bounding box center [1492, 284] width 33 height 33
type input "*"
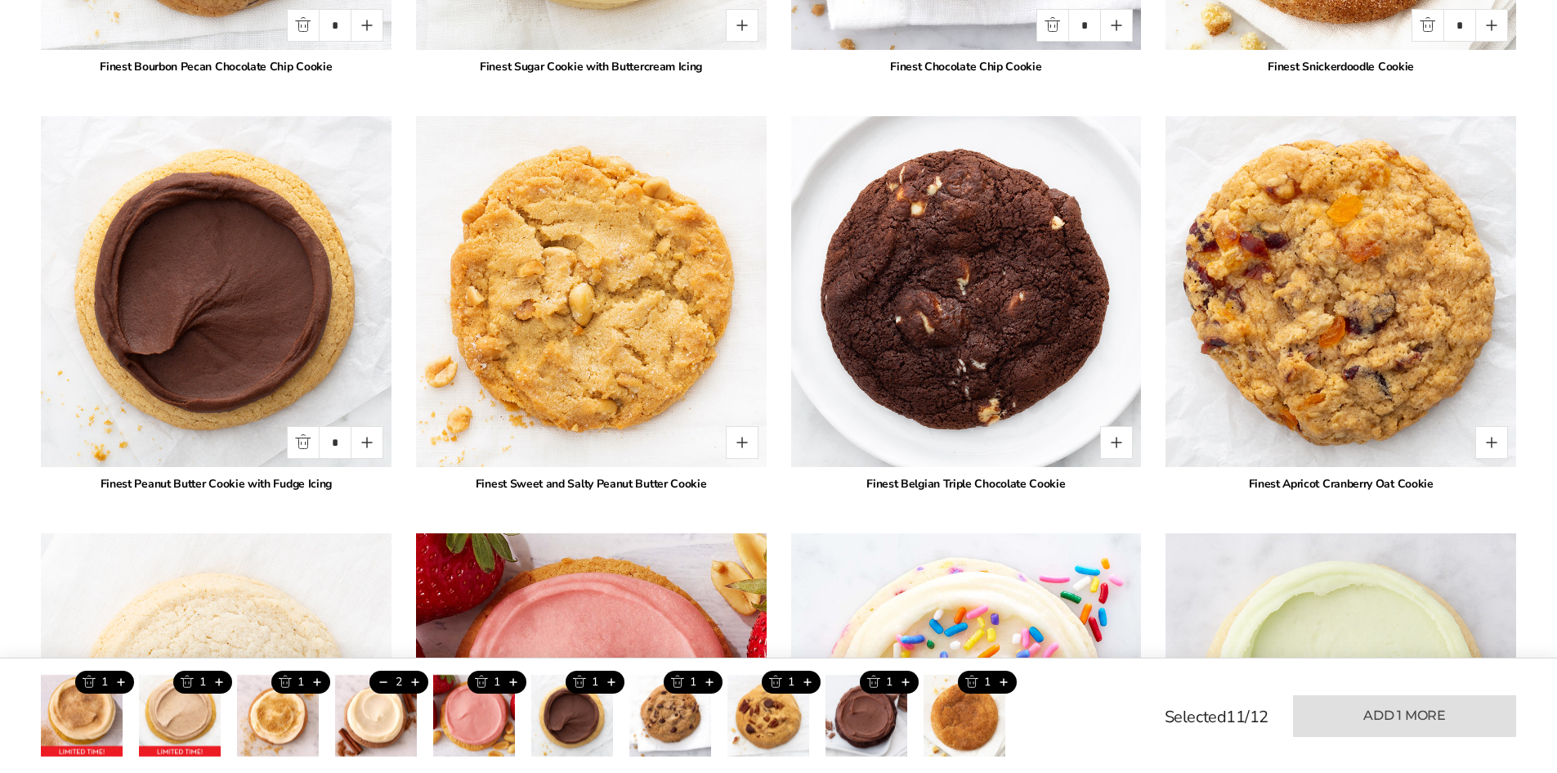
scroll to position [2534, 0]
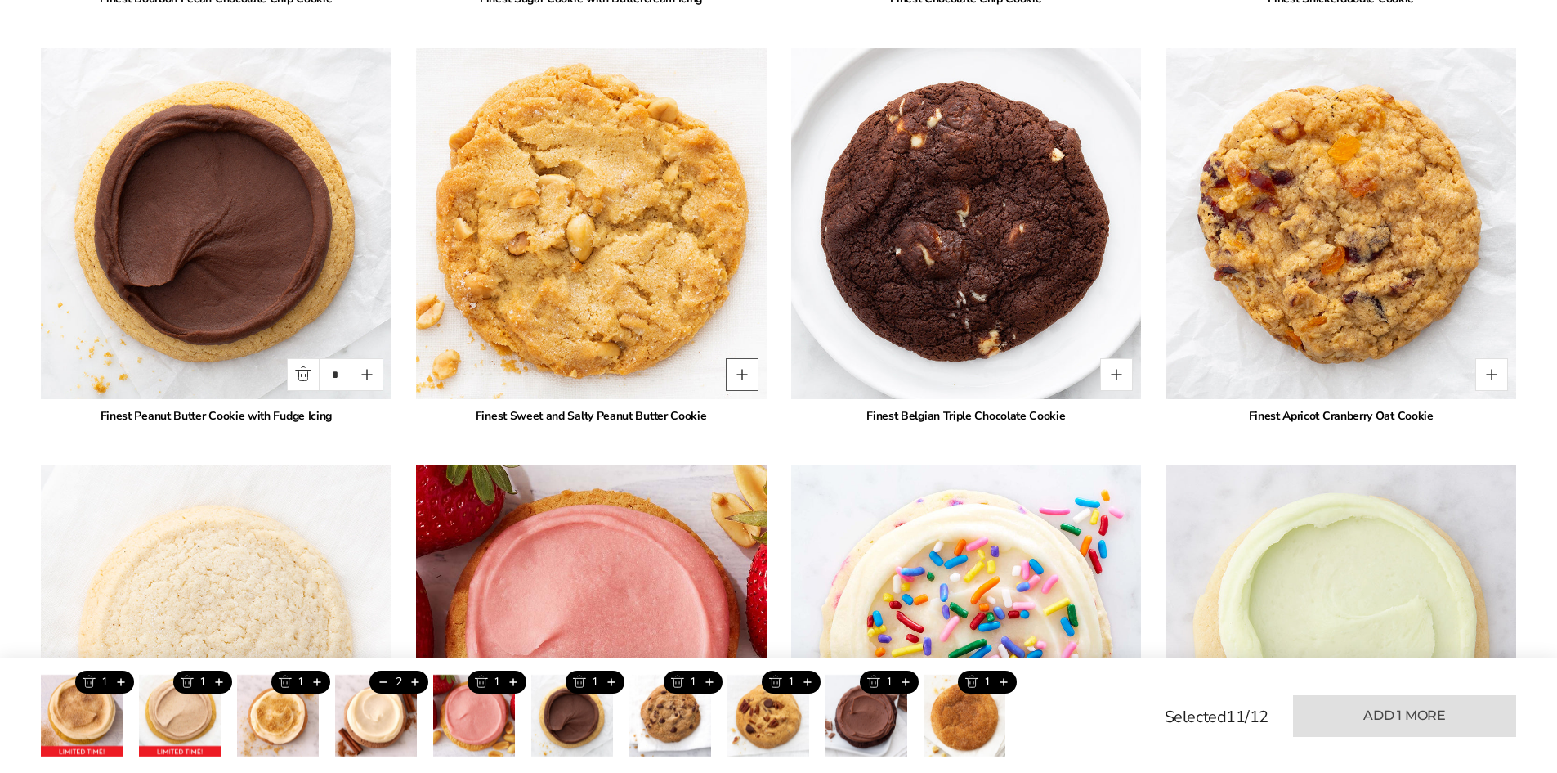
click at [748, 358] on button "Quantity button plus" at bounding box center [742, 374] width 33 height 33
type input "*"
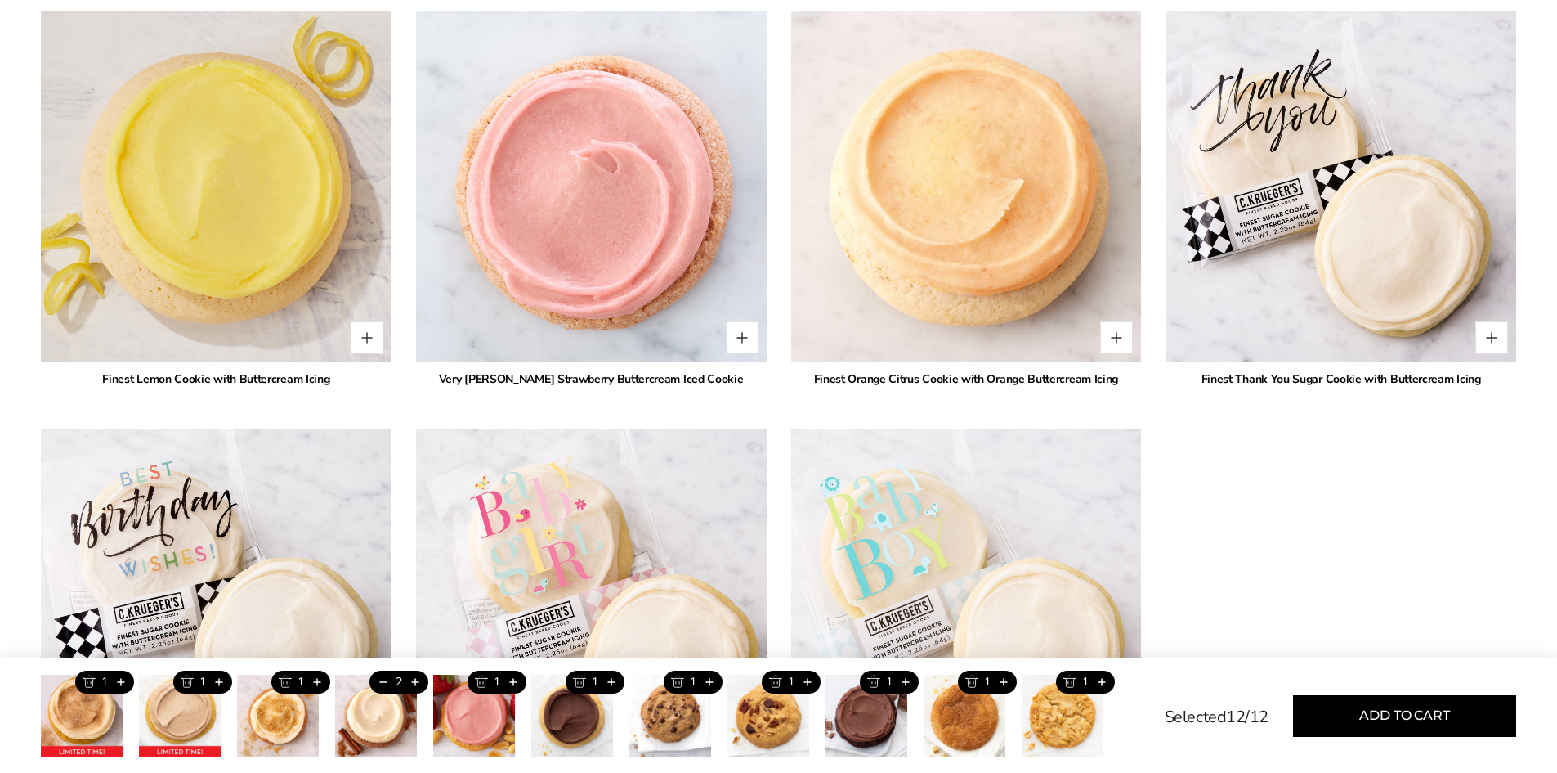
scroll to position [3434, 0]
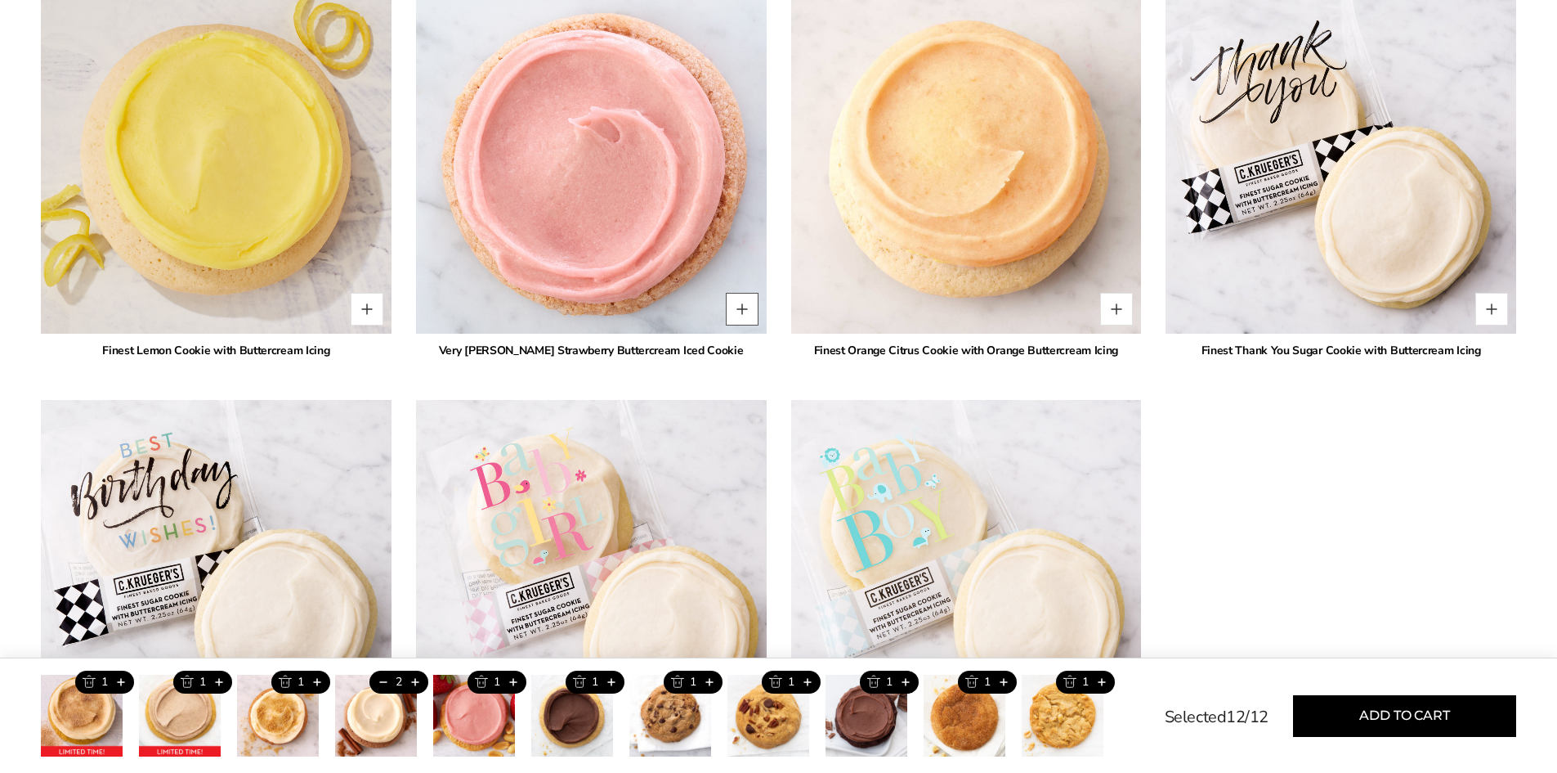
click at [741, 293] on button "Quantity button plus" at bounding box center [742, 309] width 33 height 33
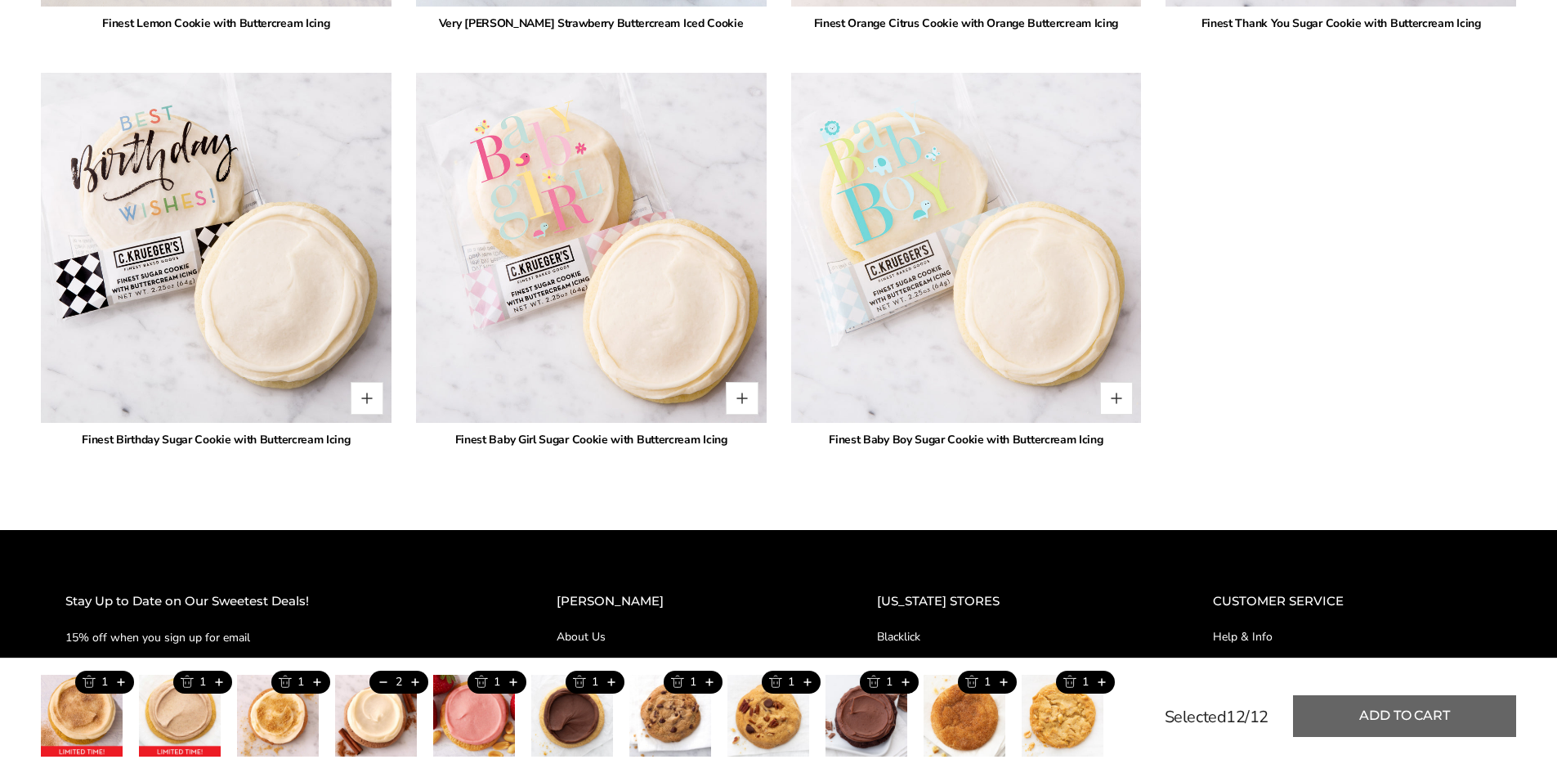
click at [1367, 701] on button "Add to cart" at bounding box center [1404, 716] width 223 height 42
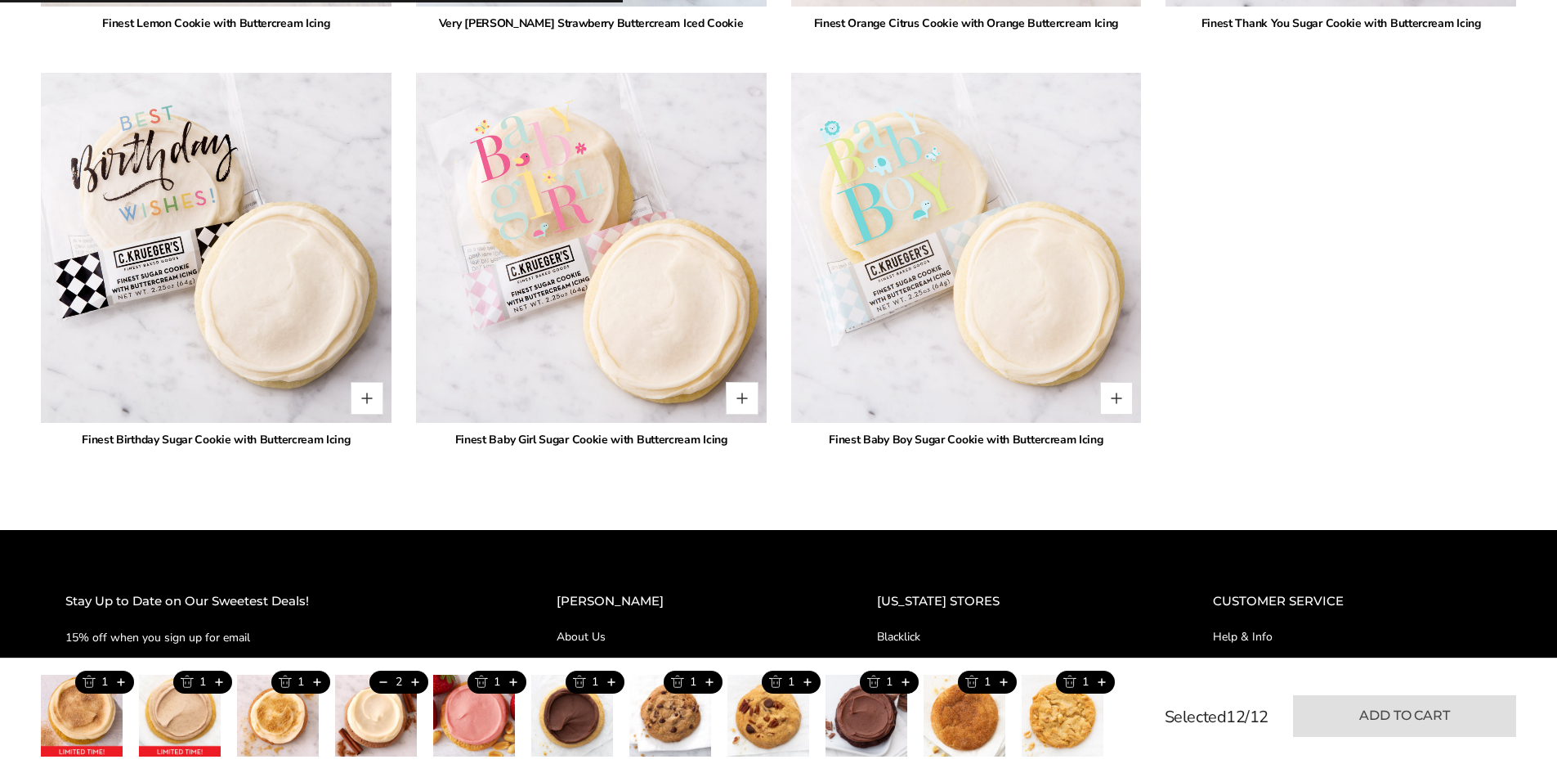
type input "*"
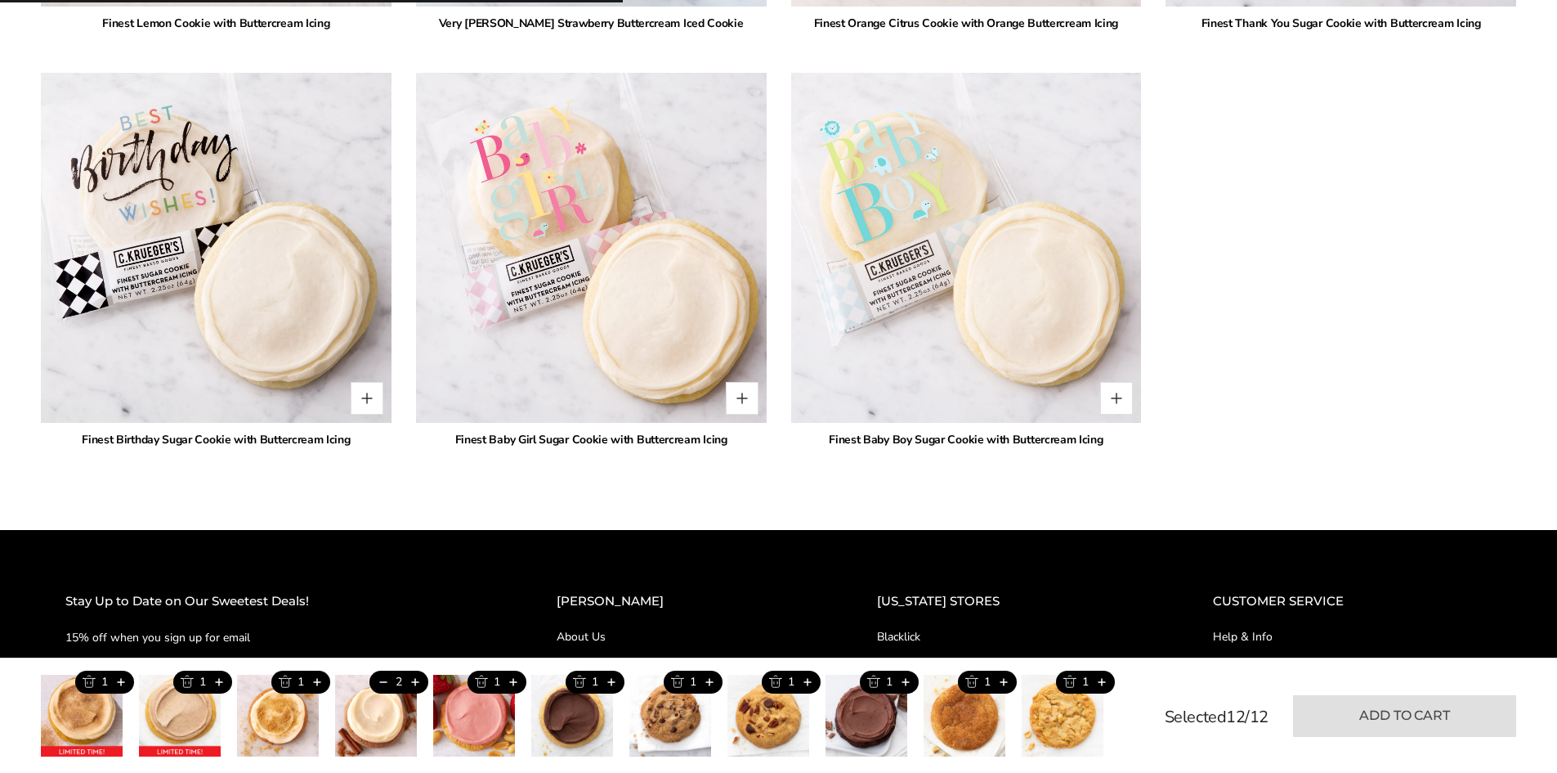
type input "*"
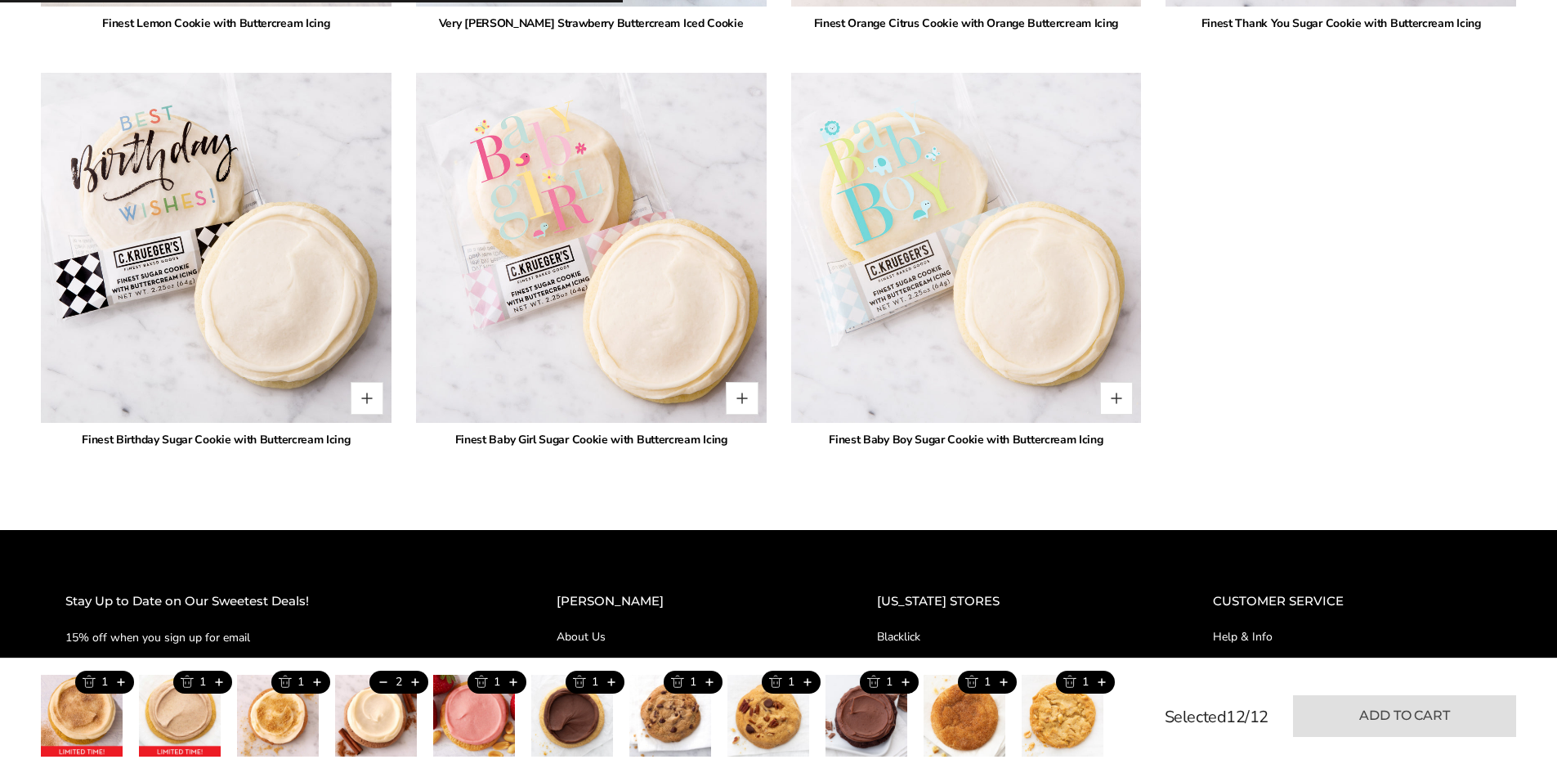
type input "*"
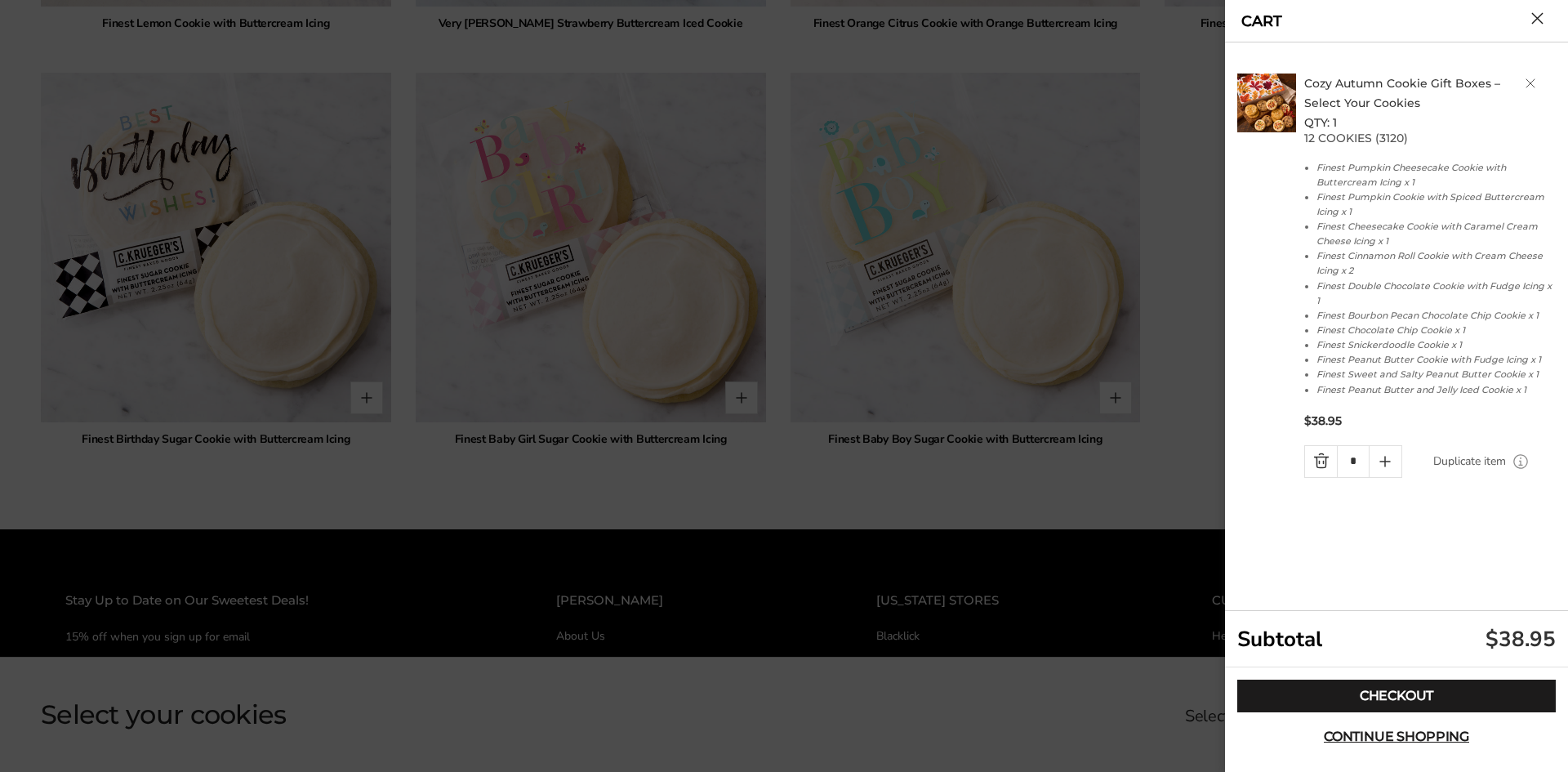
click at [1118, 491] on div at bounding box center [784, 386] width 1568 height 772
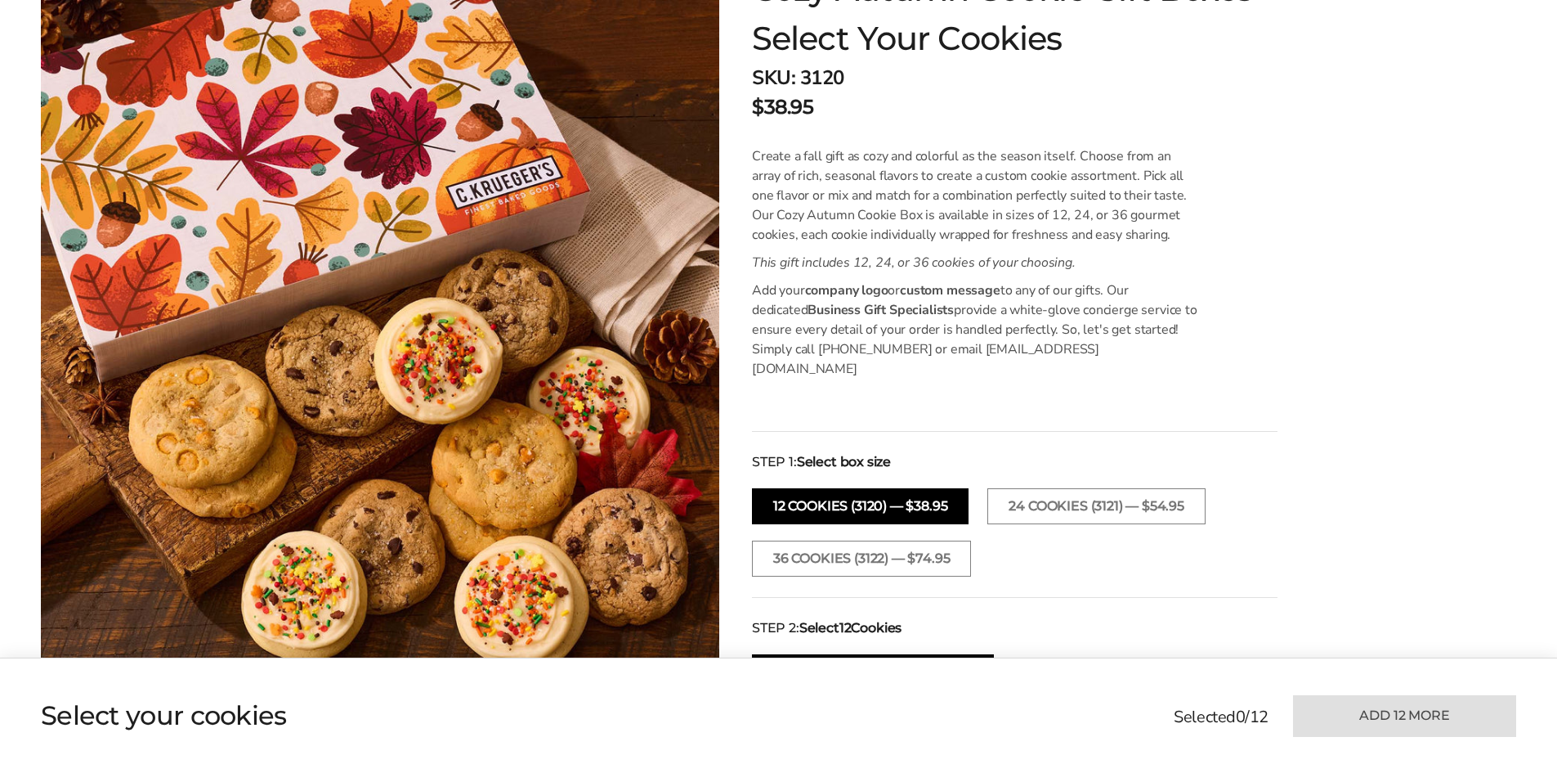
scroll to position [0, 0]
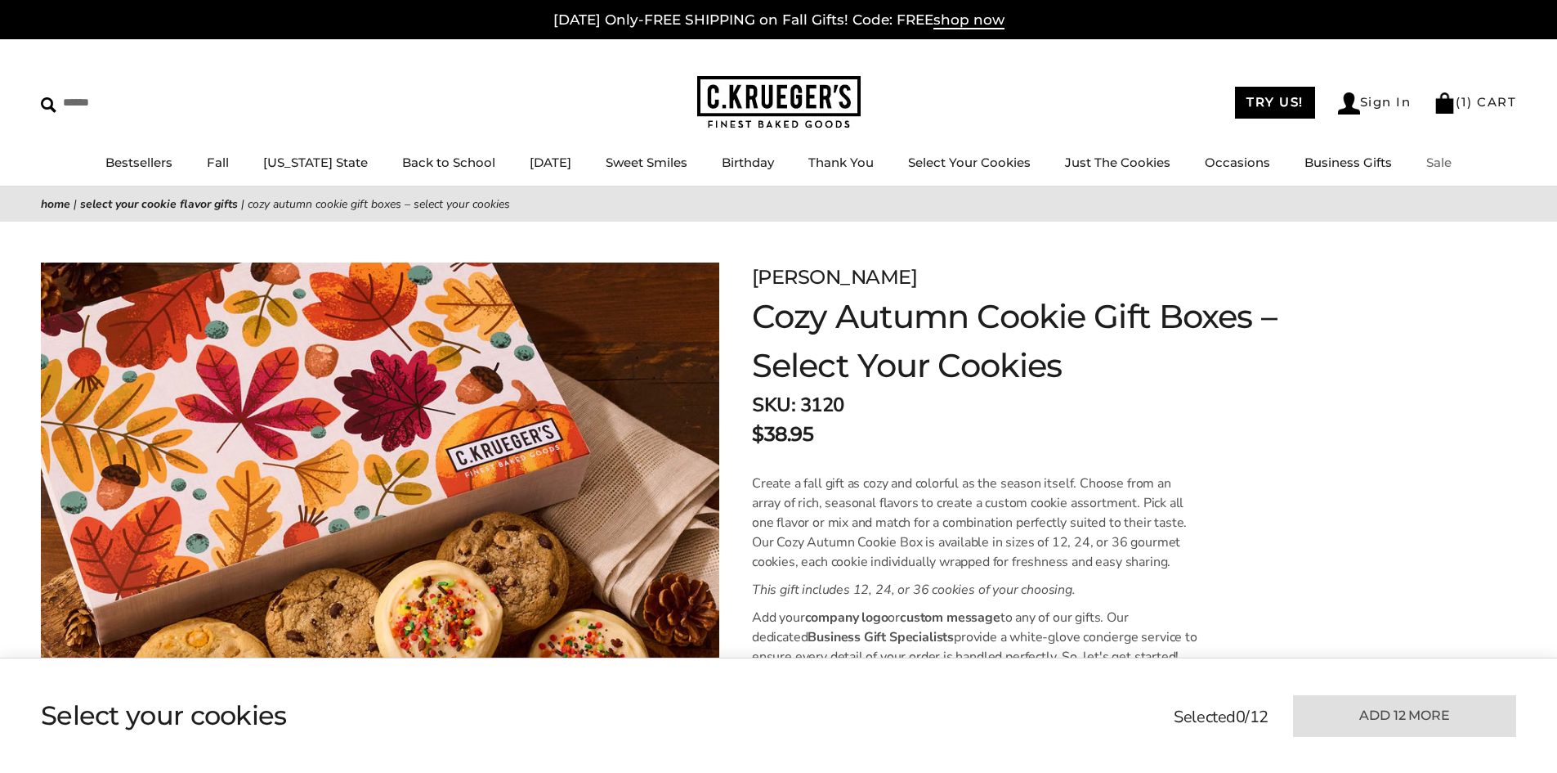
click at [1432, 156] on link "Sale" at bounding box center [1439, 163] width 25 height 16
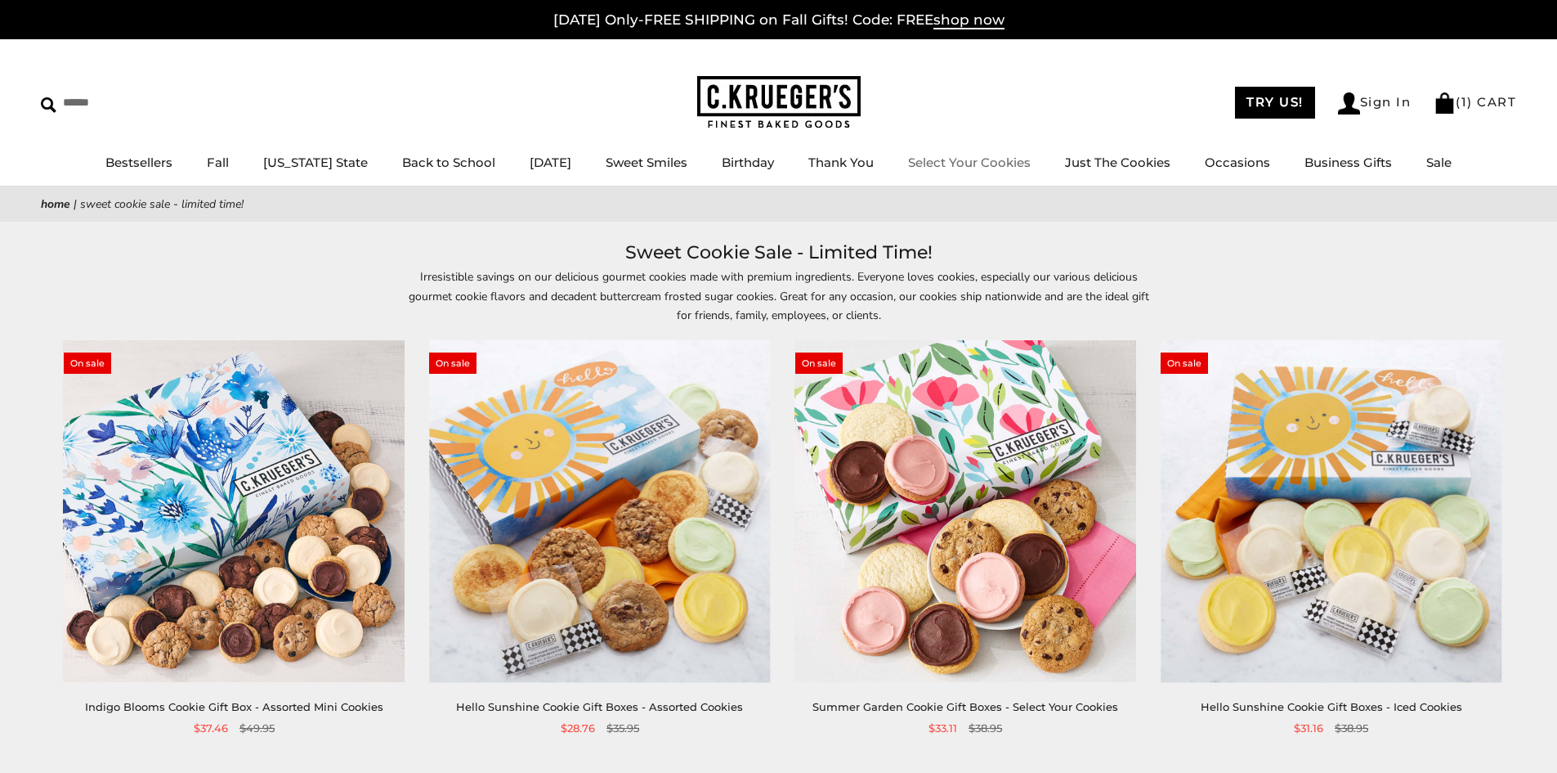
click at [961, 159] on link "Select Your Cookies" at bounding box center [969, 163] width 123 height 16
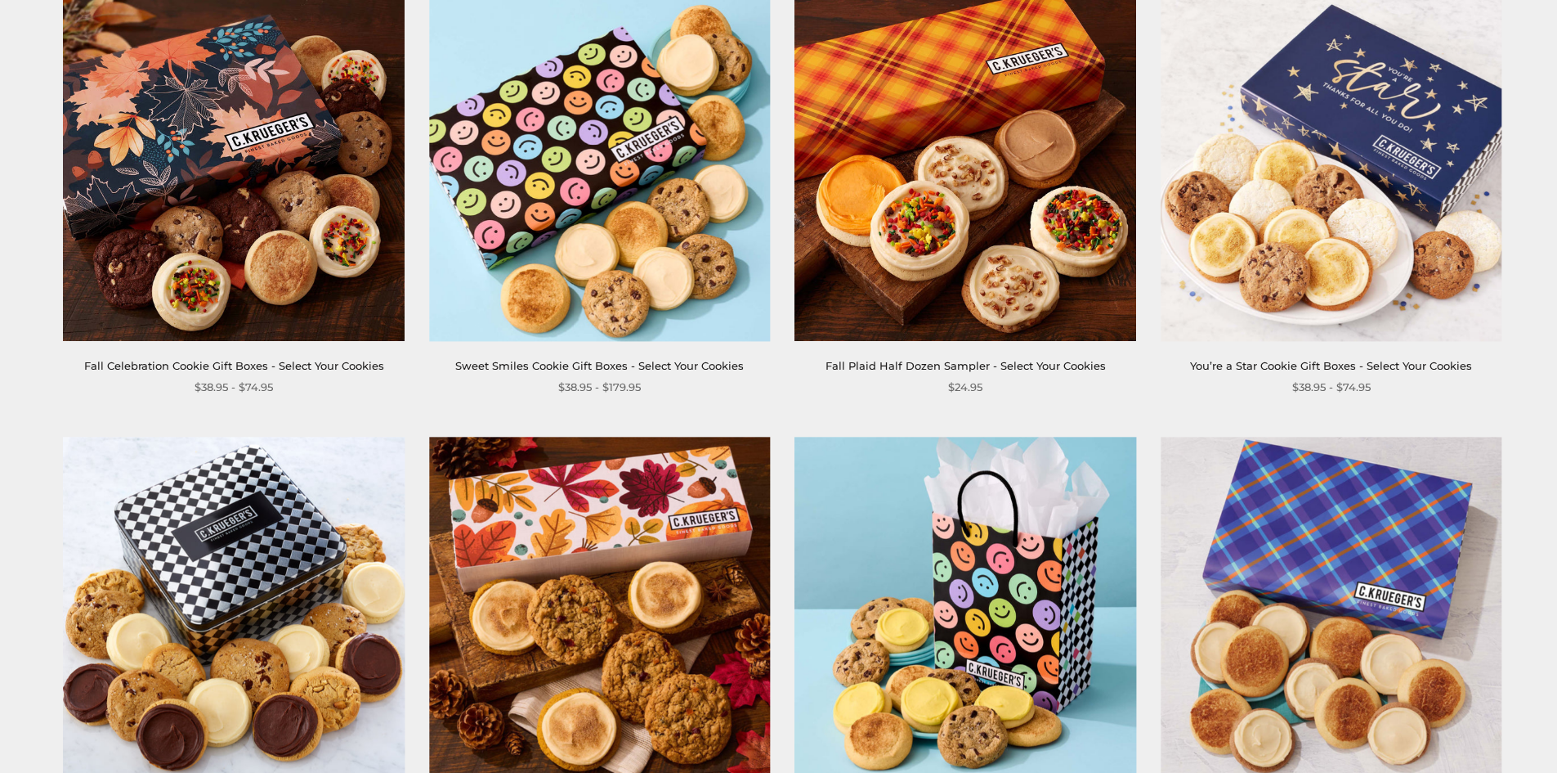
scroll to position [1226, 0]
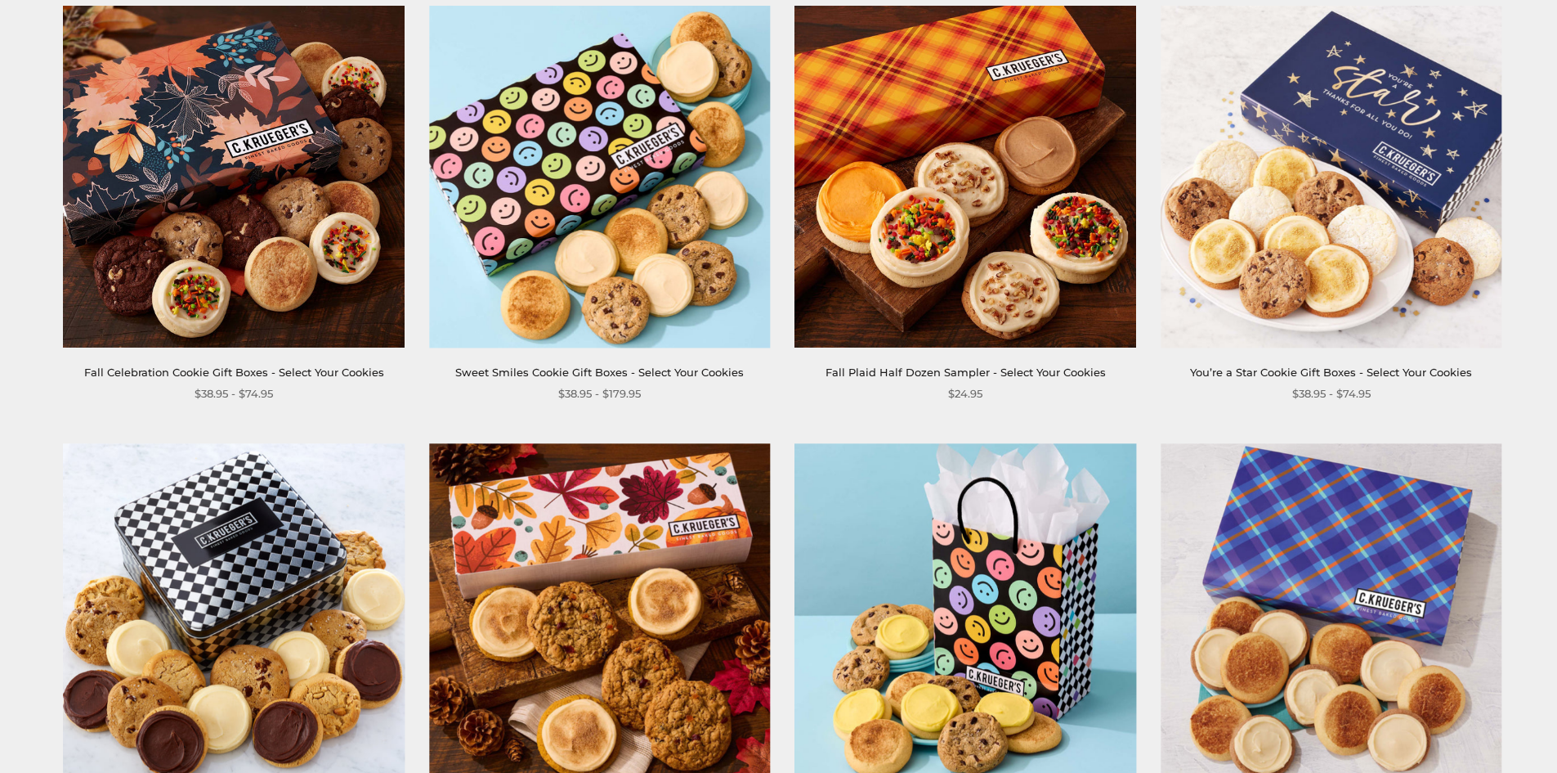
click at [1324, 249] on img at bounding box center [1331, 177] width 341 height 341
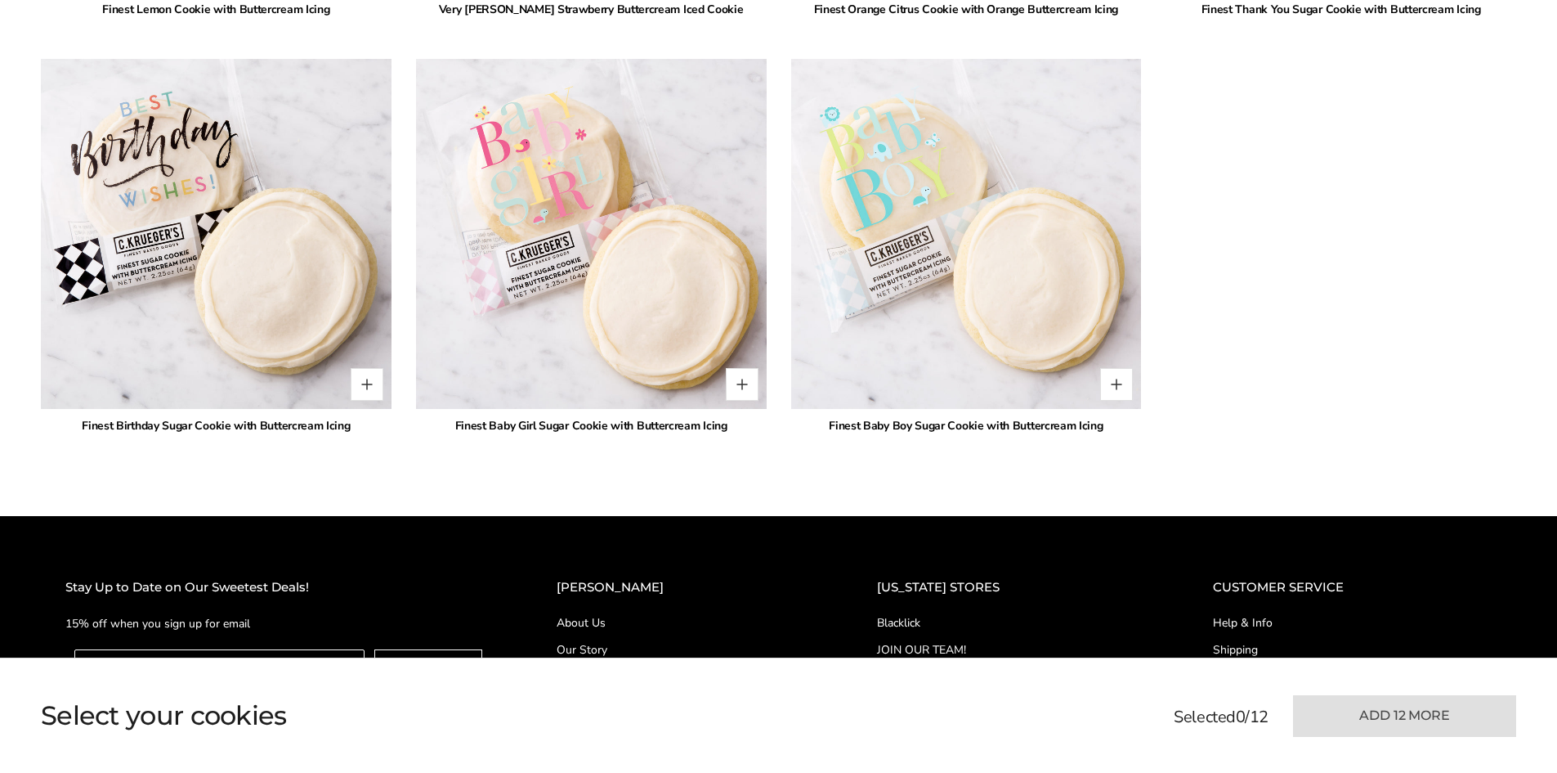
scroll to position [4133, 0]
